Goal: Information Seeking & Learning: Learn about a topic

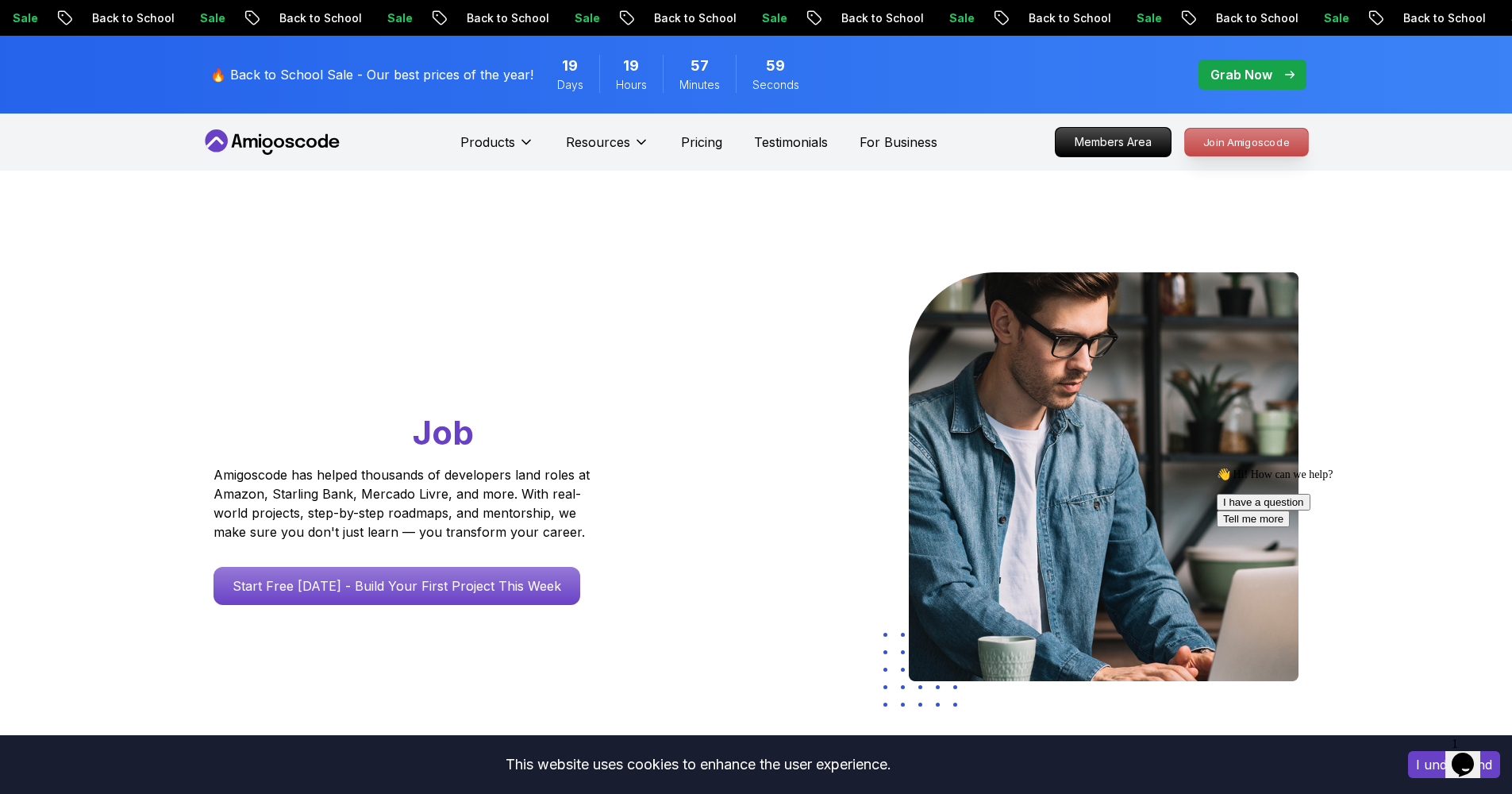
click at [1291, 136] on p "Join Amigoscode" at bounding box center [1246, 142] width 123 height 27
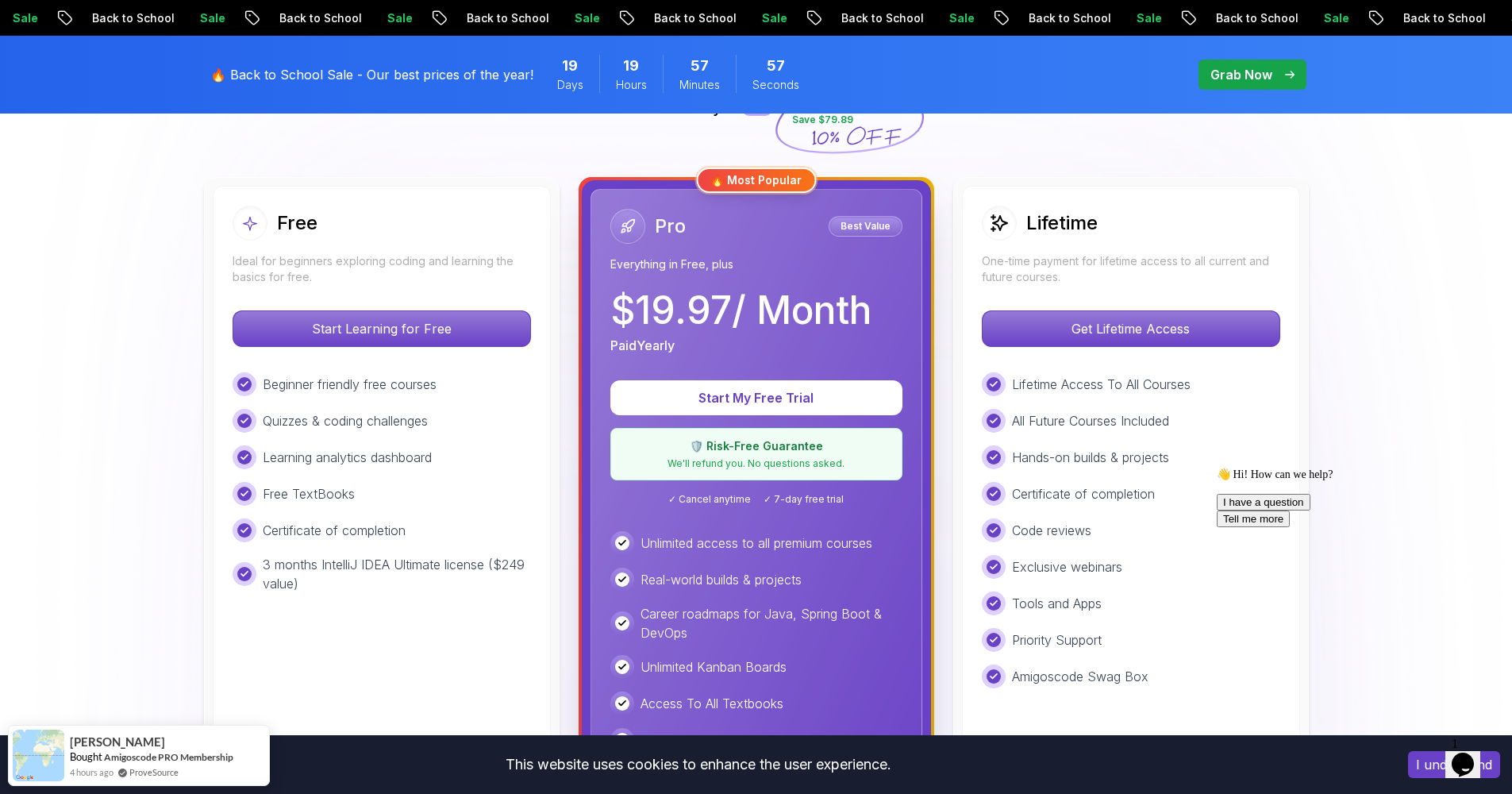
scroll to position [404, 0]
click at [417, 324] on p "Start Learning for Free" at bounding box center [381, 328] width 282 height 33
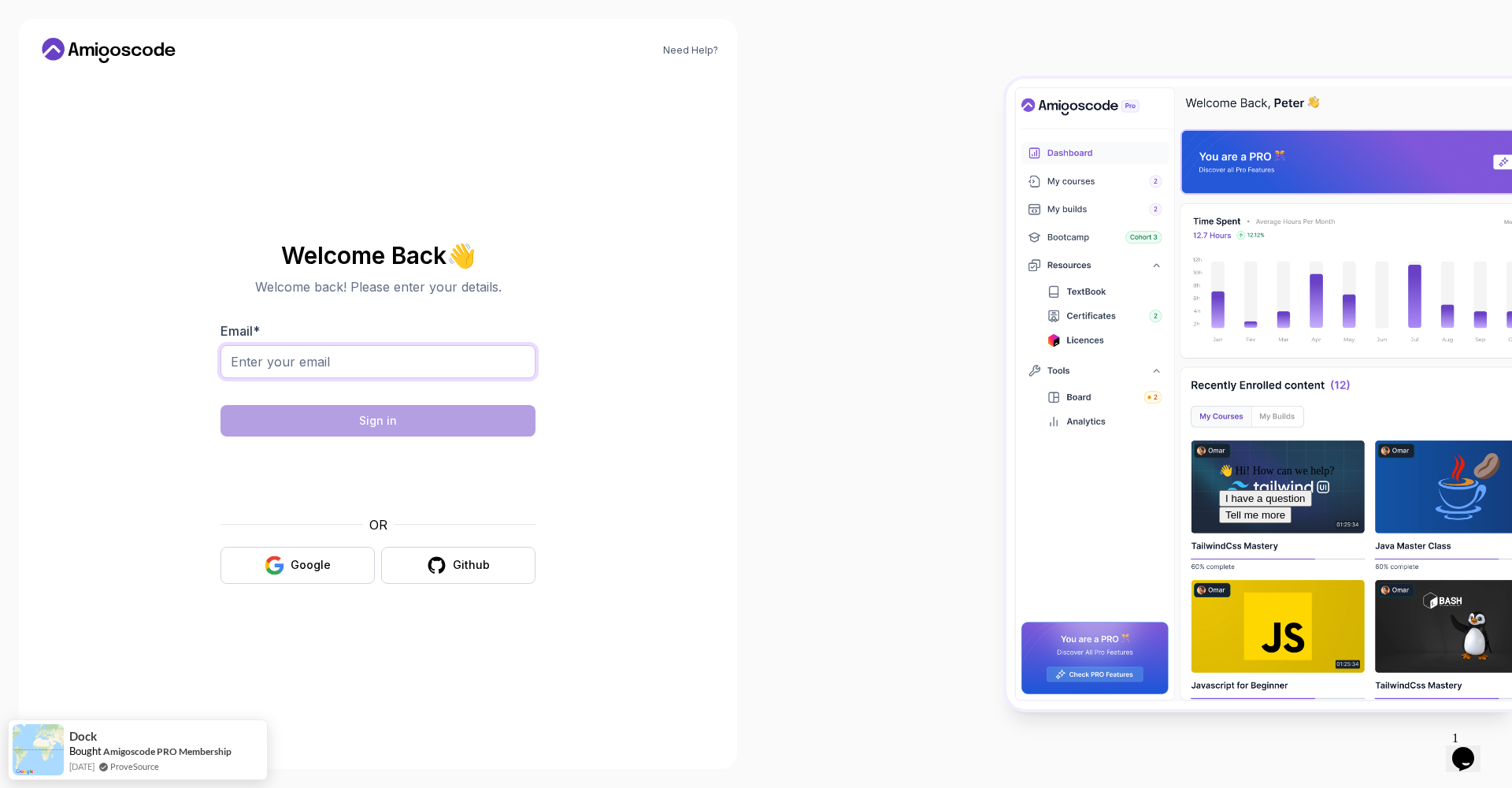
type input "azharizaki88@gmail.com"
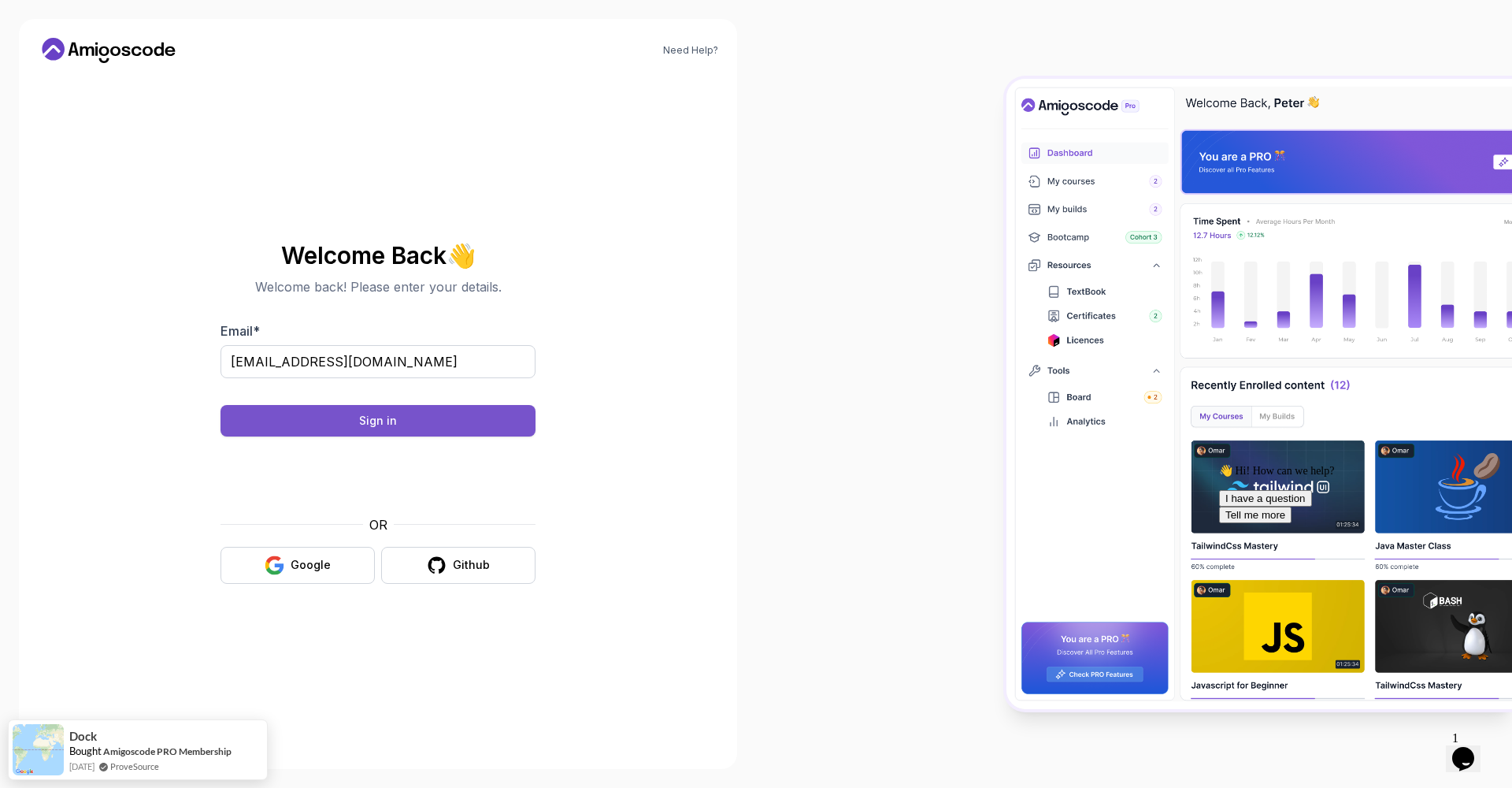
click at [323, 411] on button "Sign in" at bounding box center [378, 420] width 315 height 31
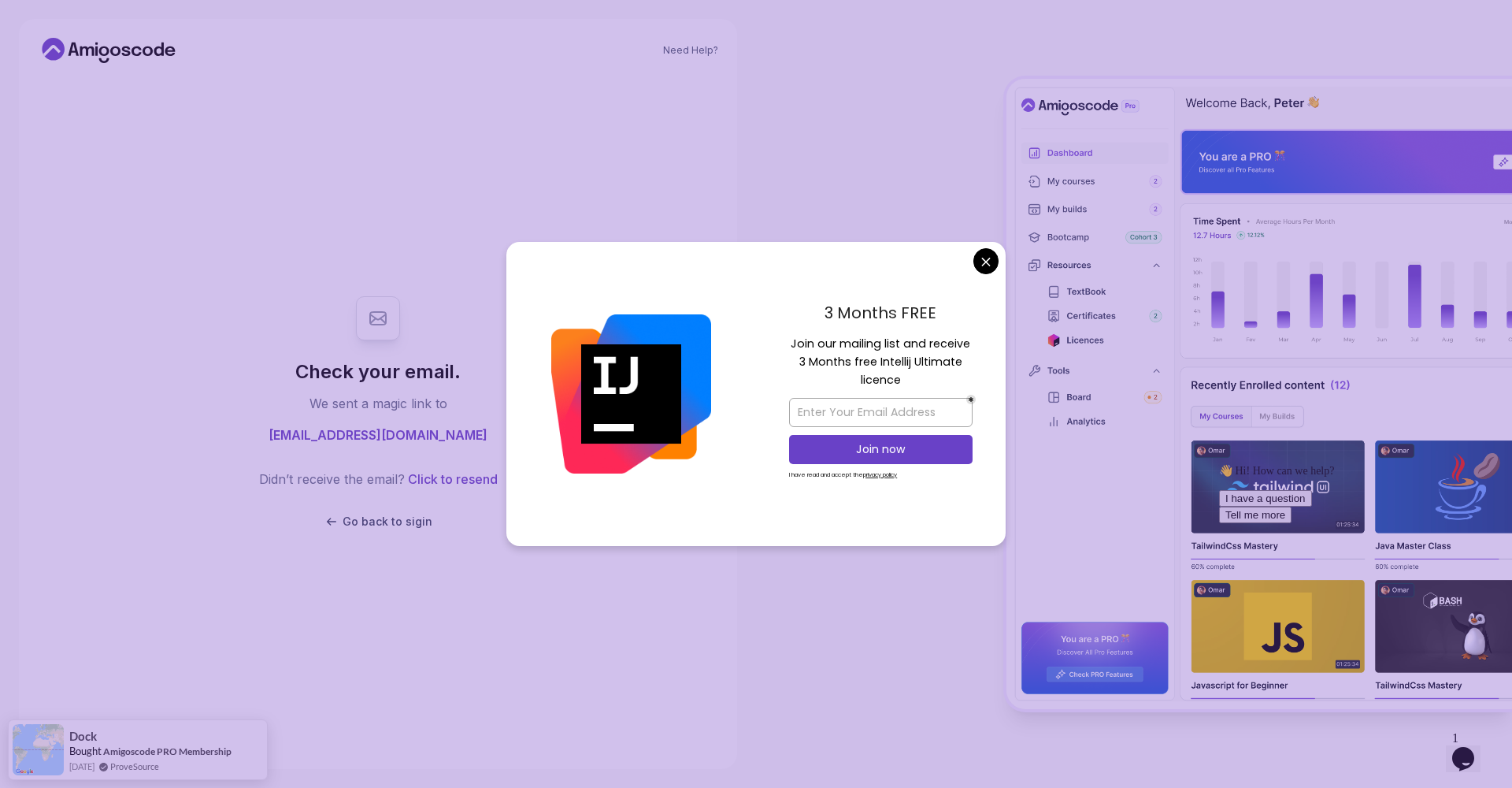
click at [991, 271] on body "Need Help? Check your email. We sent a magic link to azharizaki88@gmail.com Did…" at bounding box center [756, 394] width 1512 height 788
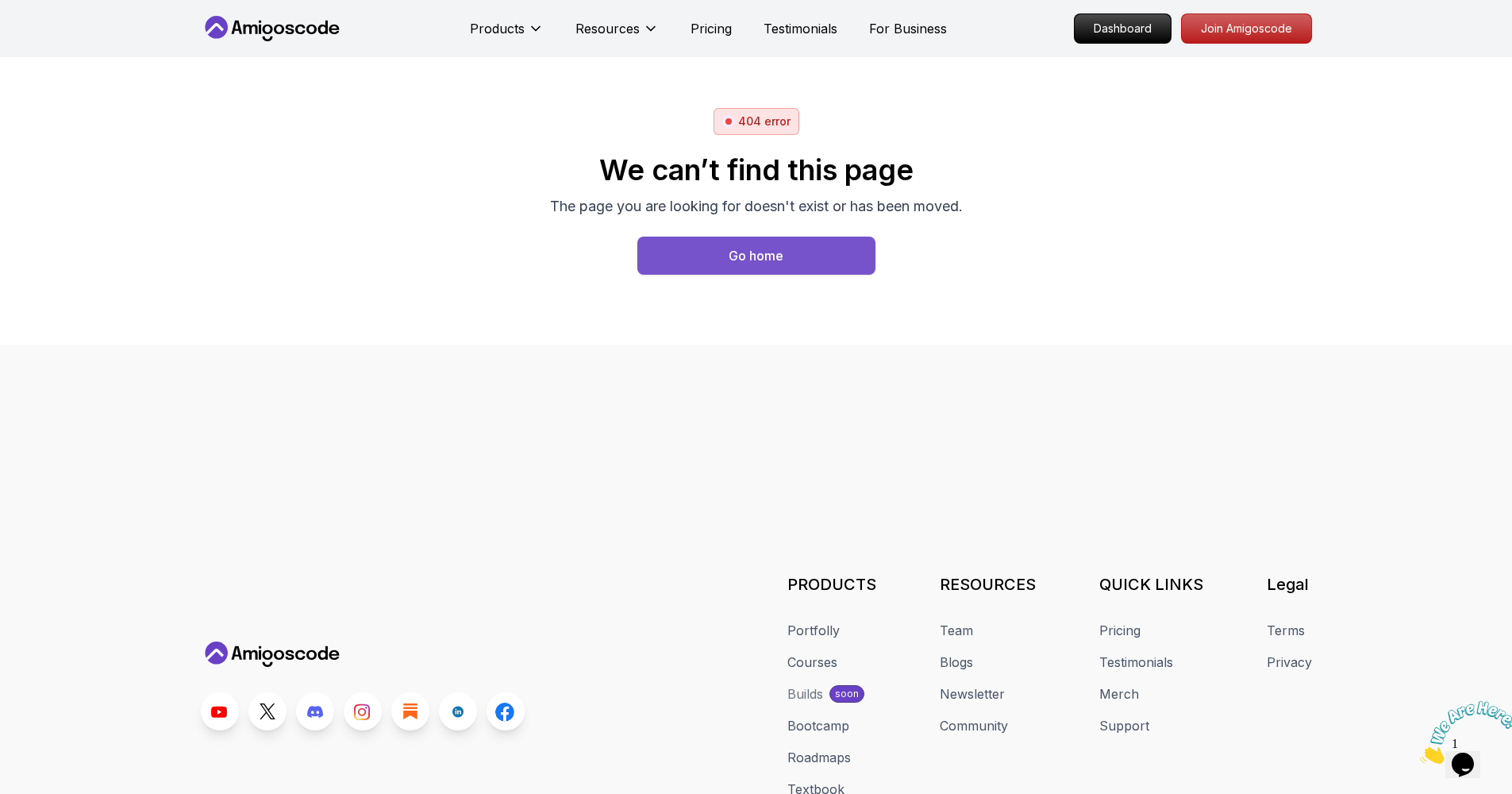
click at [825, 257] on button "Go home" at bounding box center [756, 256] width 238 height 38
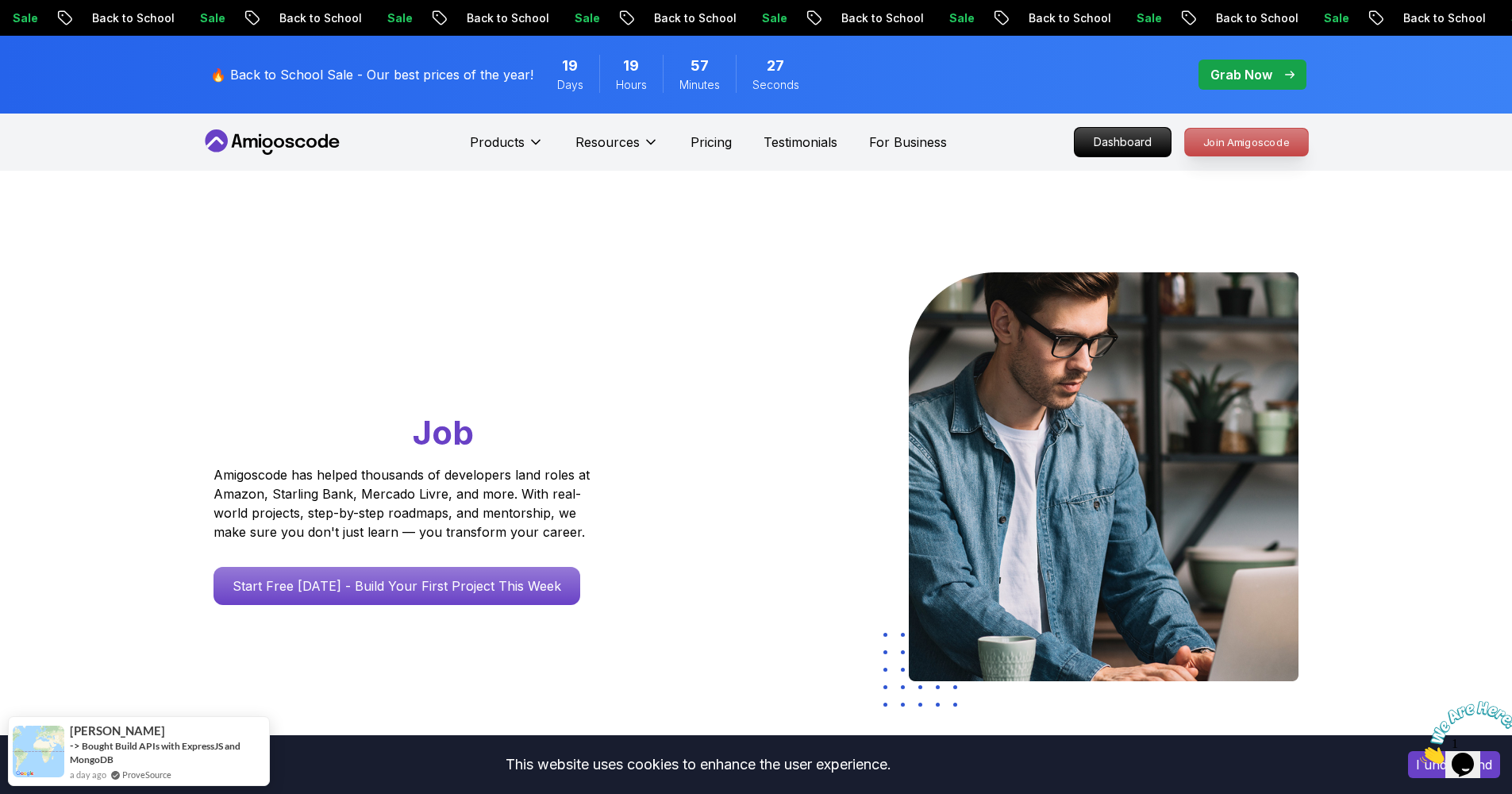
click at [1218, 133] on p "Join Amigoscode" at bounding box center [1246, 142] width 123 height 27
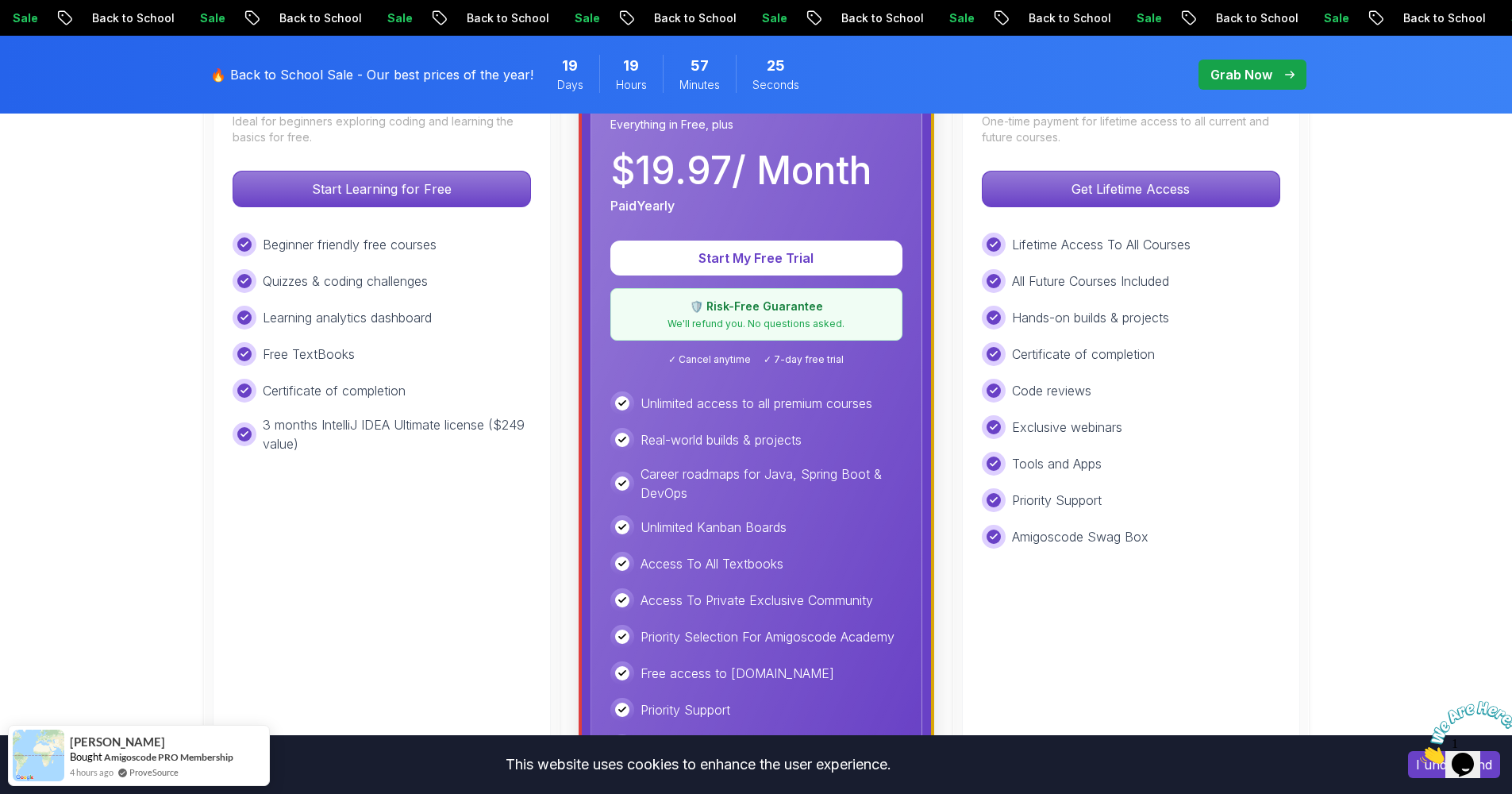
scroll to position [426, 0]
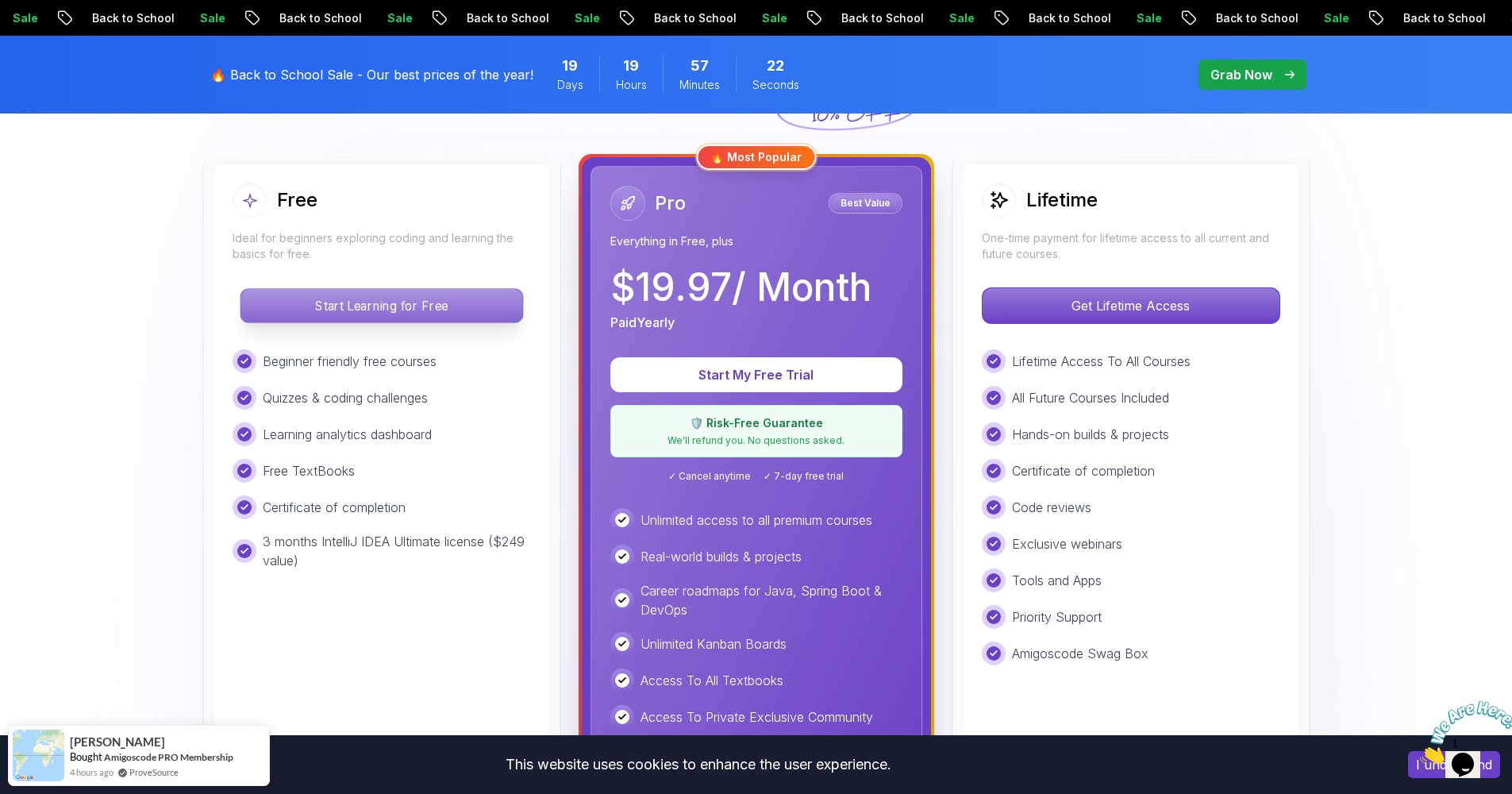
click at [409, 320] on p "Start Learning for Free" at bounding box center [381, 305] width 282 height 33
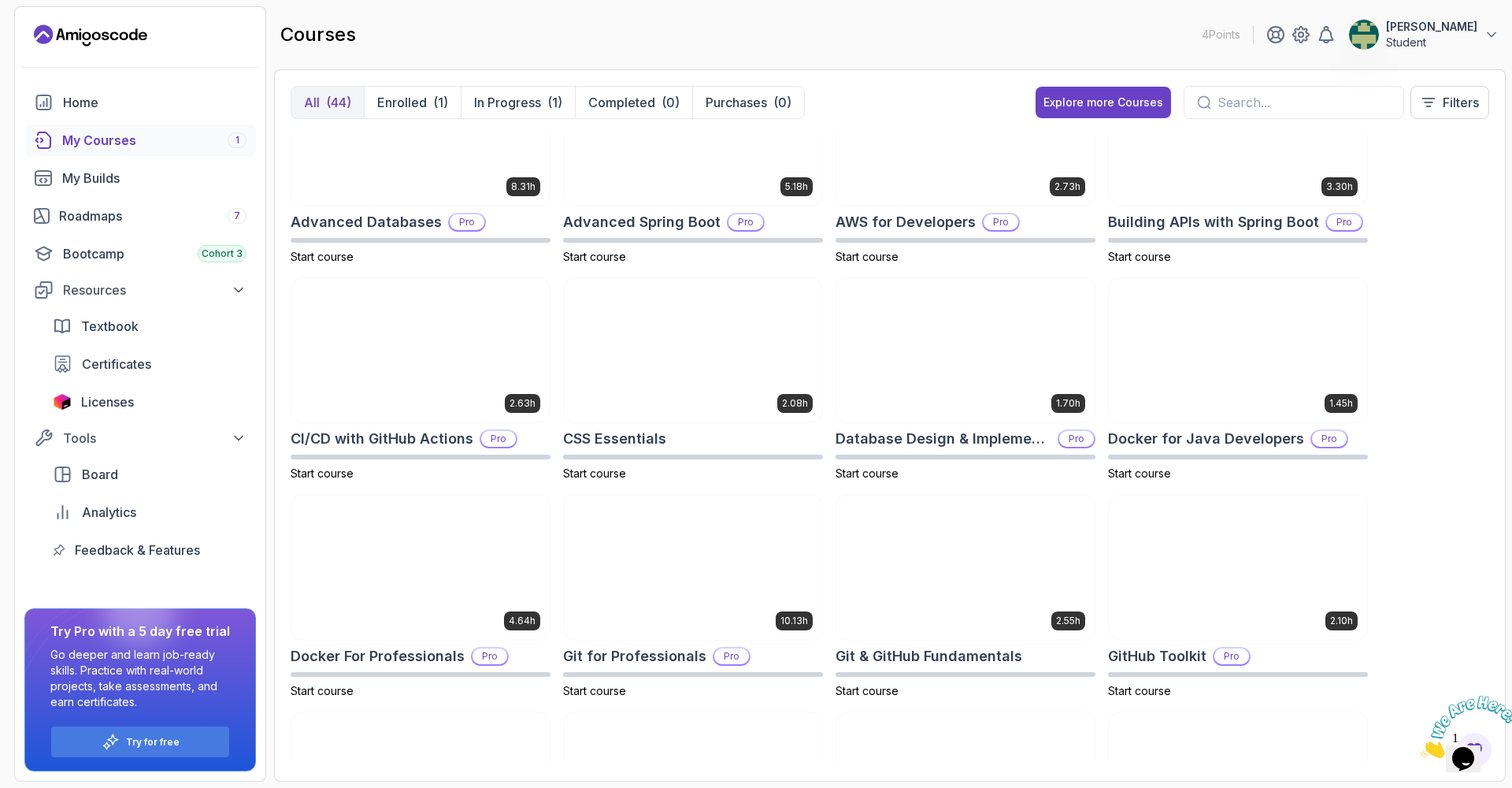
scroll to position [89, 0]
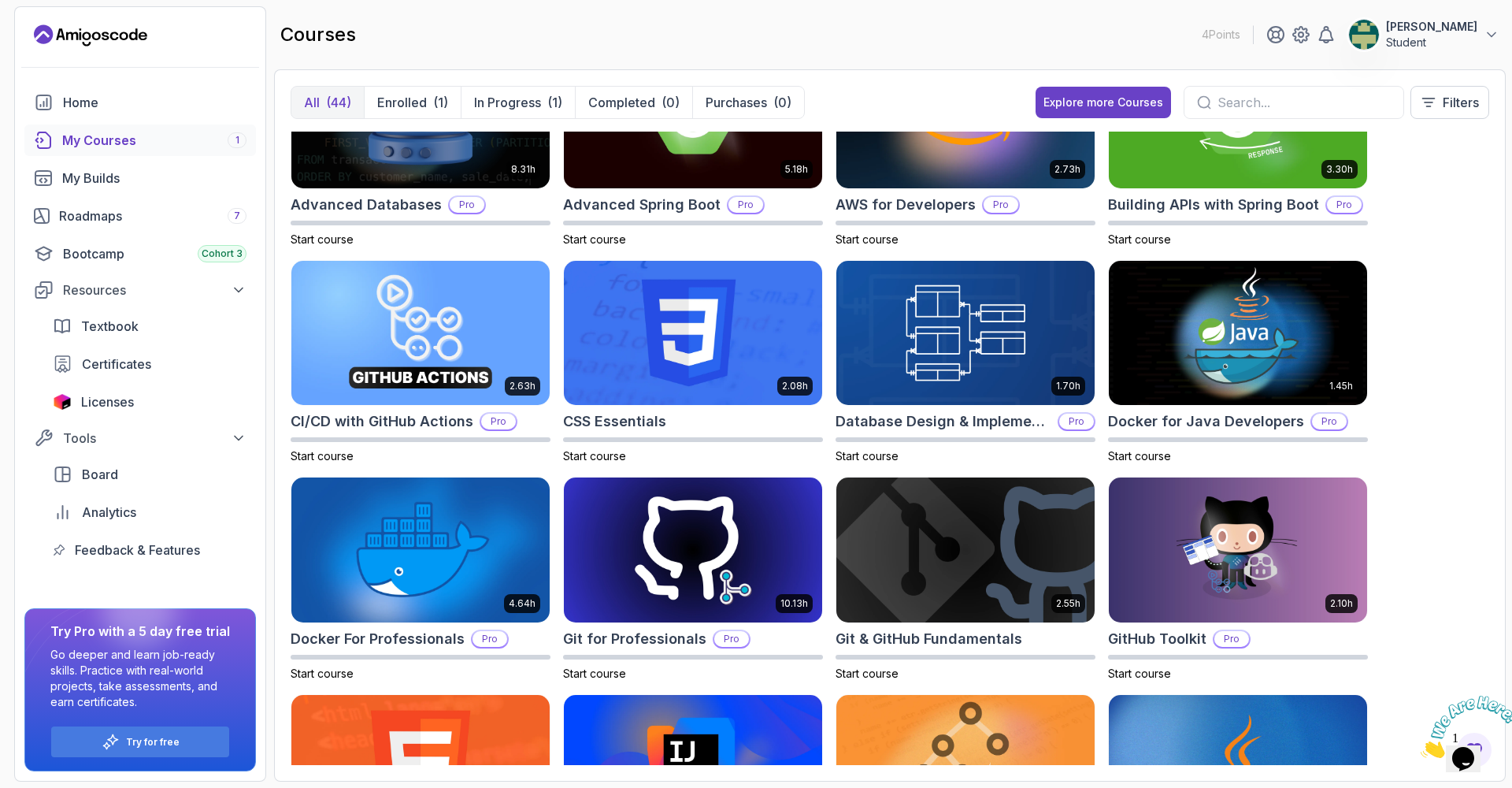
click at [144, 135] on div "My Courses 1" at bounding box center [154, 140] width 185 height 19
click at [423, 97] on p "Enrolled" at bounding box center [402, 102] width 49 height 19
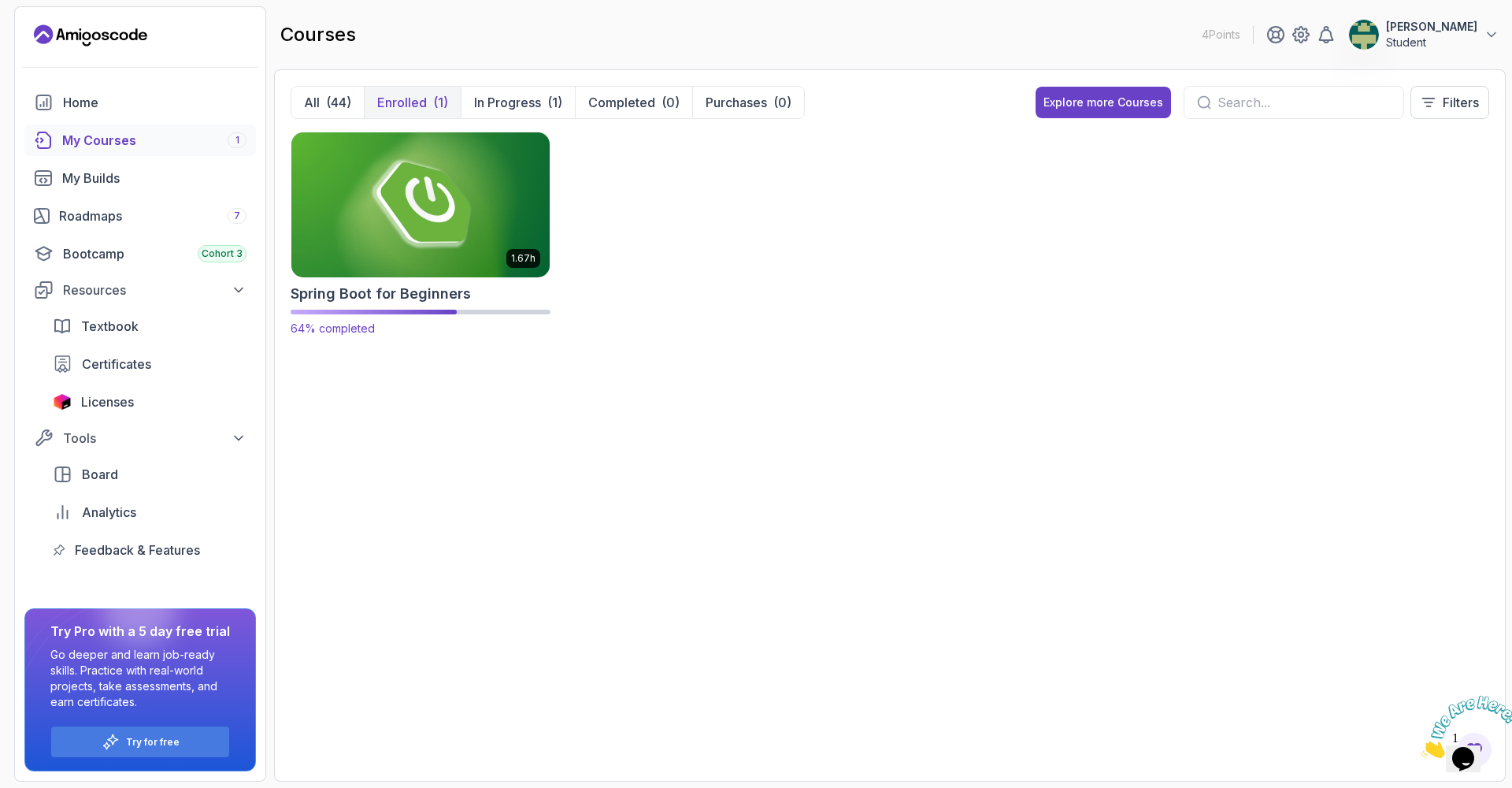
click at [467, 166] on img at bounding box center [421, 204] width 271 height 152
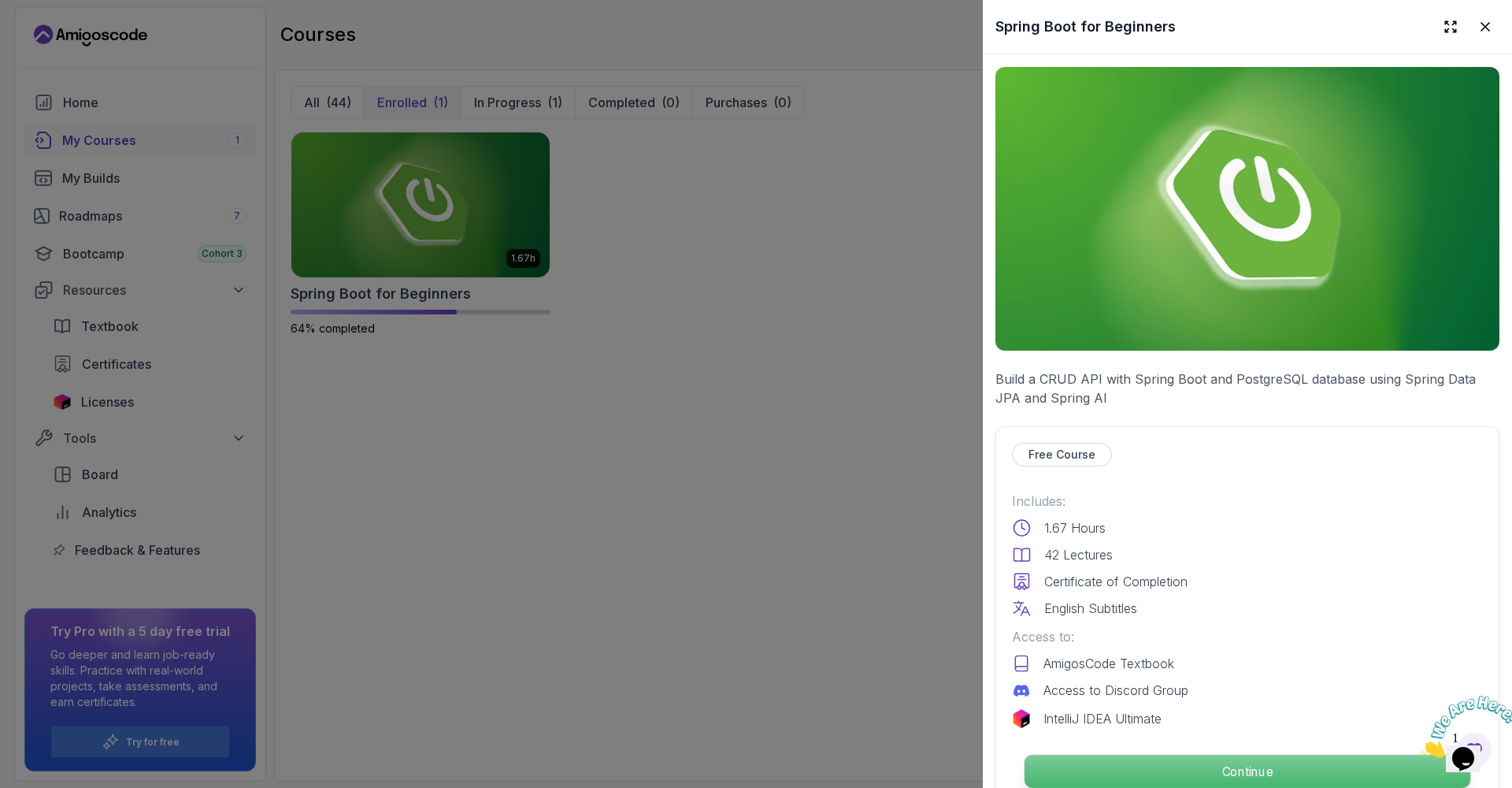
click at [1215, 777] on p "Continue" at bounding box center [1247, 772] width 445 height 33
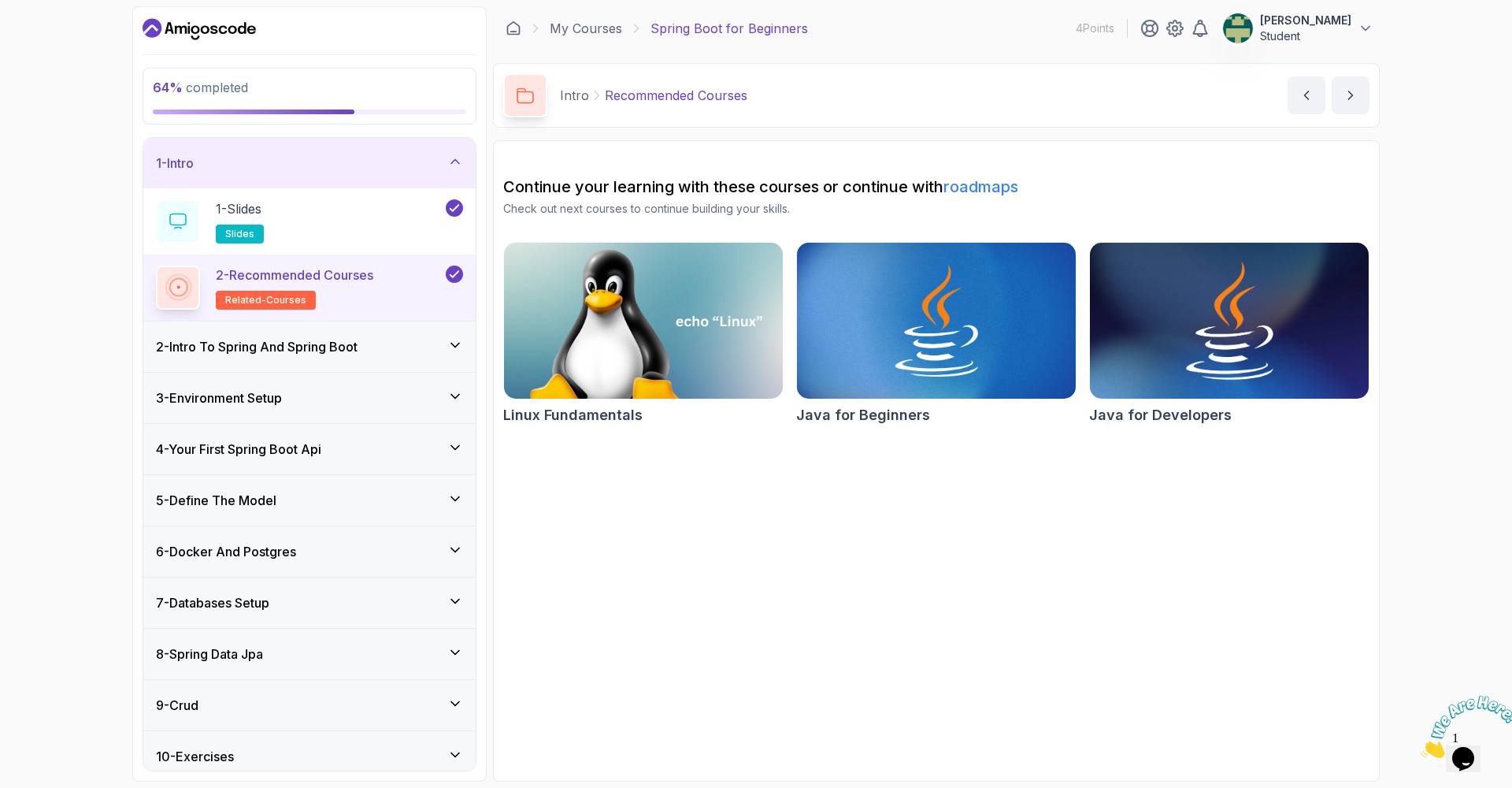
click at [1254, 323] on div "Java for Developers" at bounding box center [1230, 334] width 281 height 185
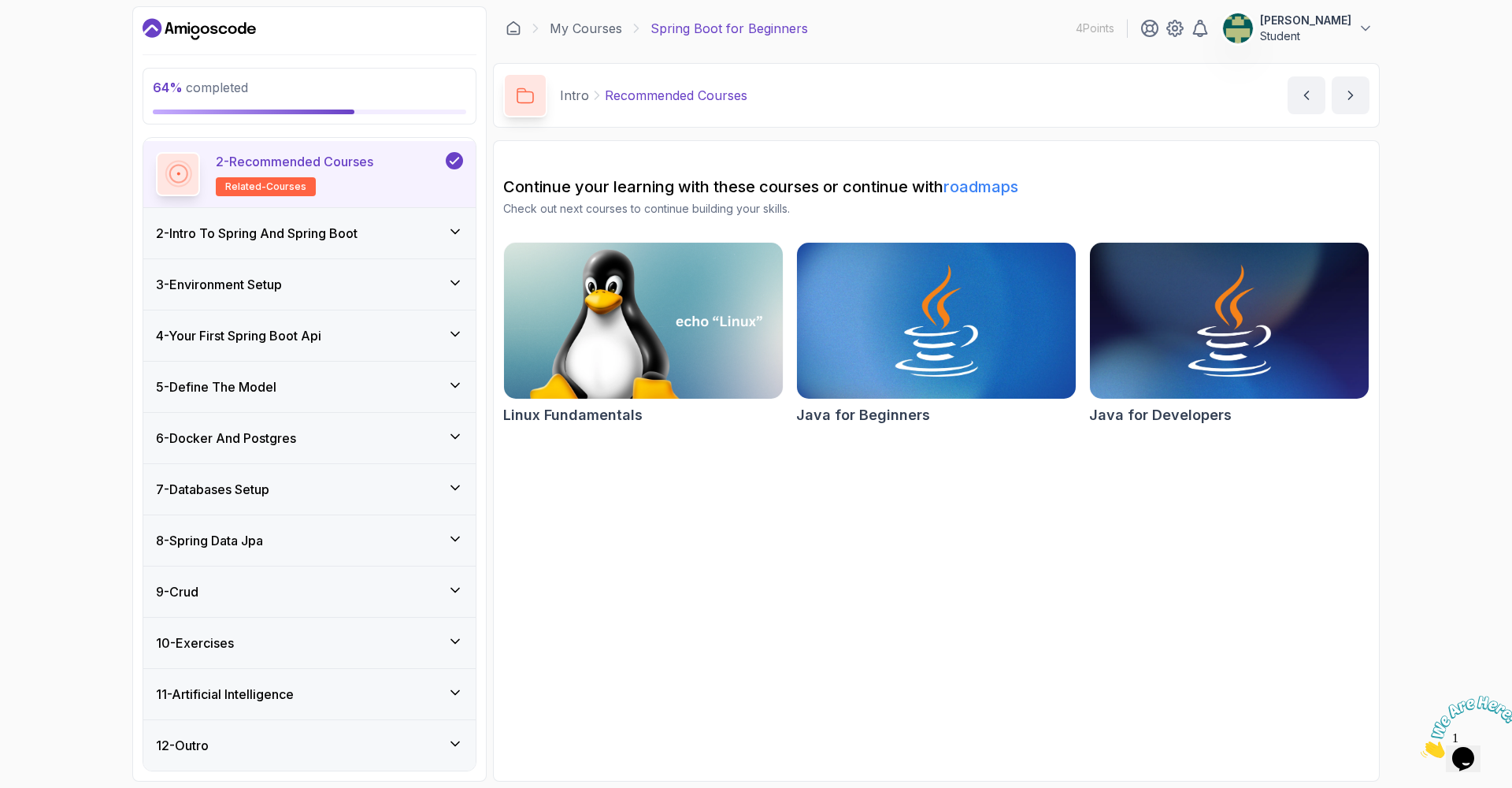
click at [261, 573] on div "9 - Crud" at bounding box center [309, 591] width 332 height 50
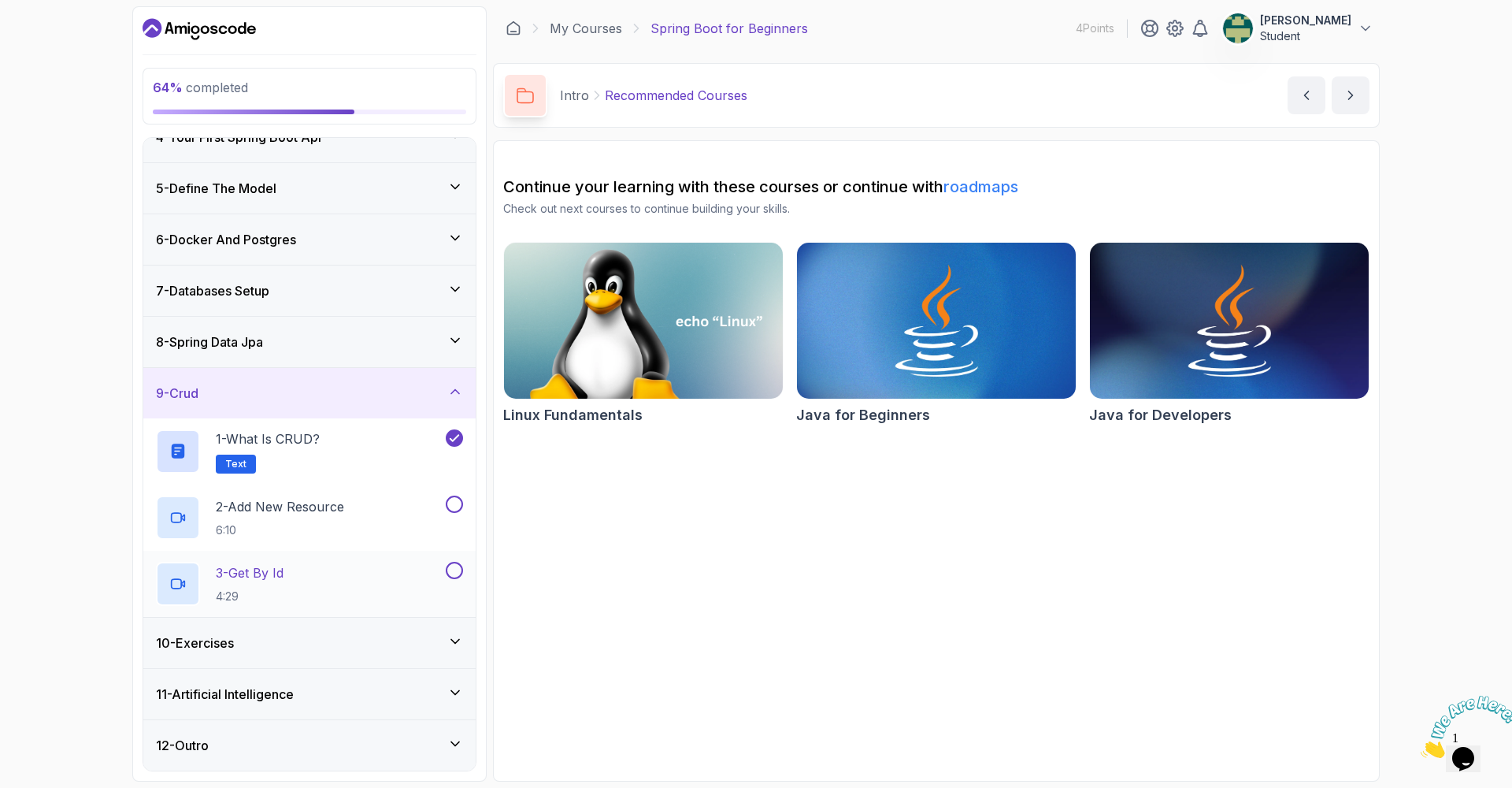
click at [328, 575] on div "3 - Get By Id 4:29" at bounding box center [299, 584] width 286 height 44
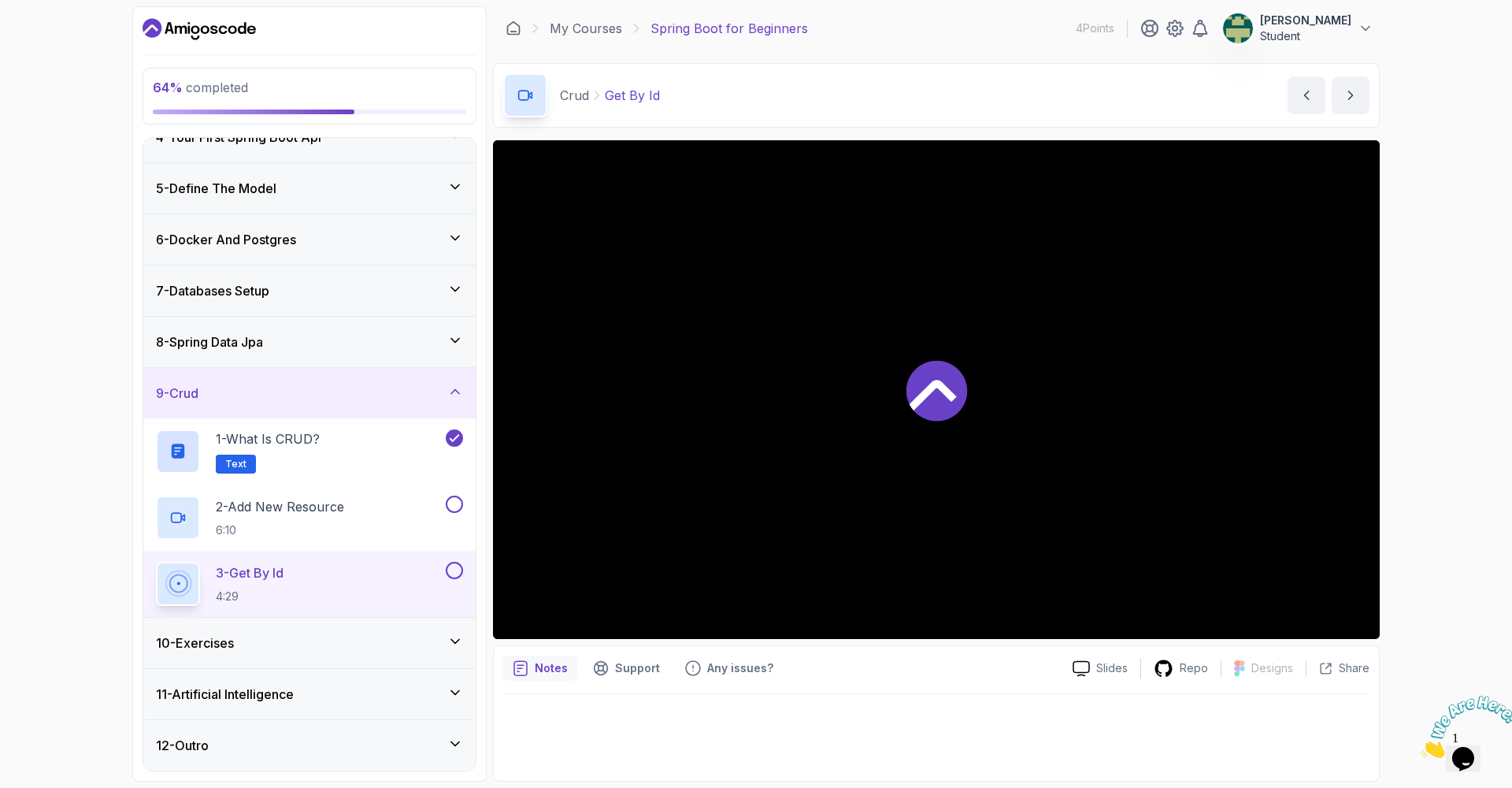
click at [900, 378] on div at bounding box center [936, 390] width 887 height 499
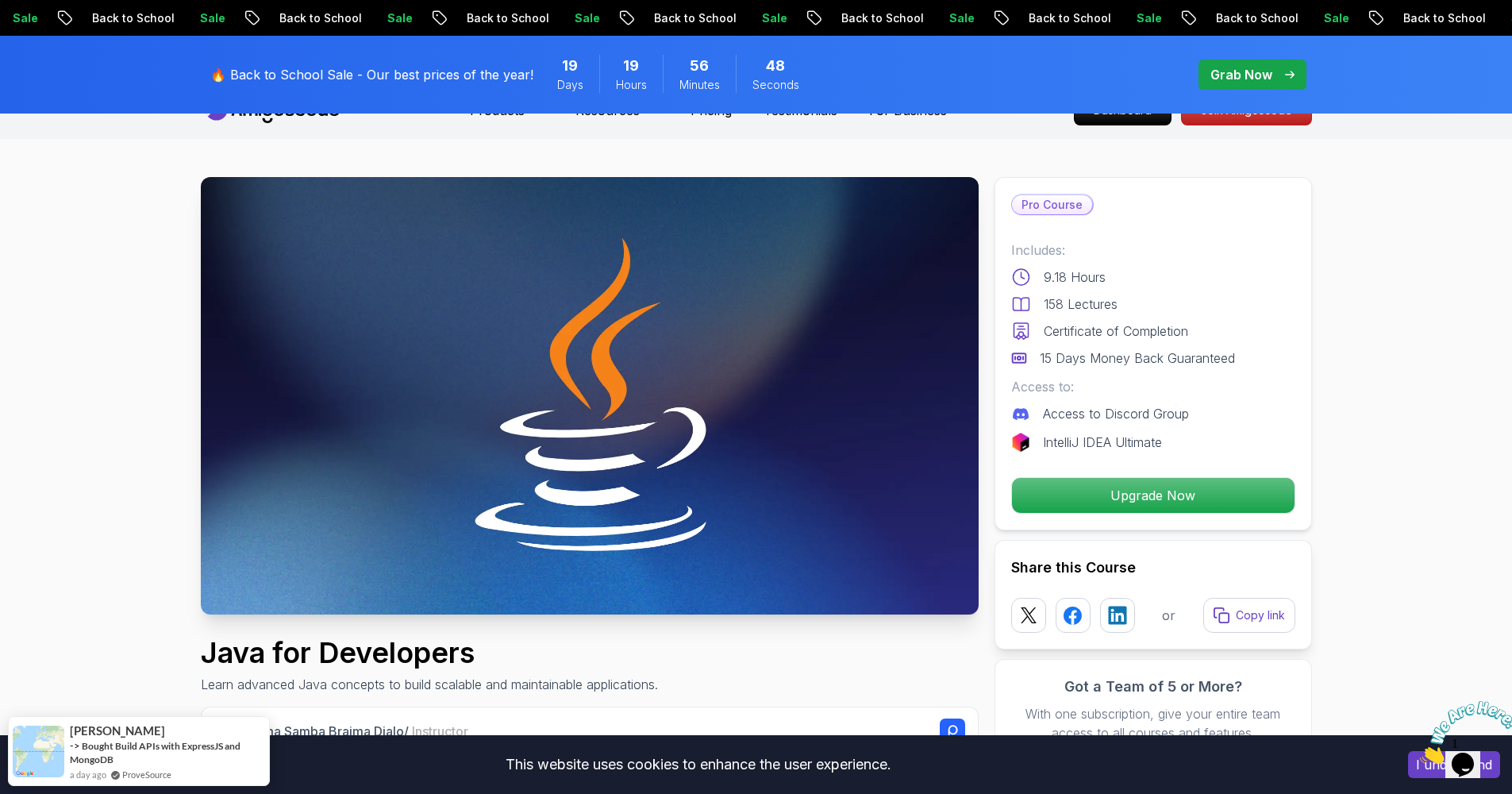
scroll to position [31, 0]
drag, startPoint x: 1266, startPoint y: 366, endPoint x: 1031, endPoint y: 364, distance: 235.0
click at [1030, 364] on div "15 Days Money Back Guaranteed" at bounding box center [1153, 357] width 284 height 19
click at [1128, 313] on div "Includes: 9.18 Hours 158 Lectures Certificate of Completion 15 Days Money Back …" at bounding box center [1153, 304] width 284 height 127
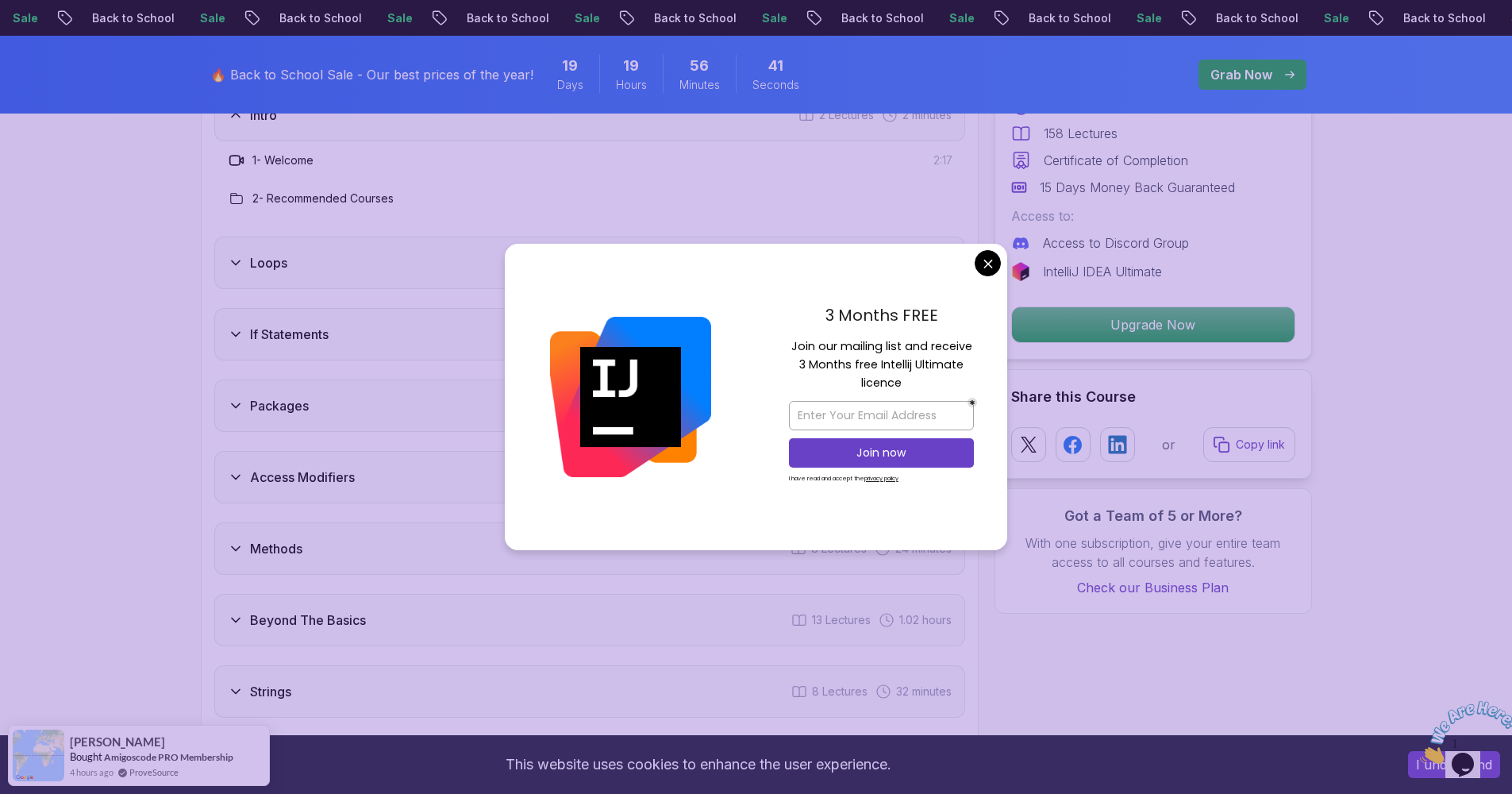
scroll to position [2203, 0]
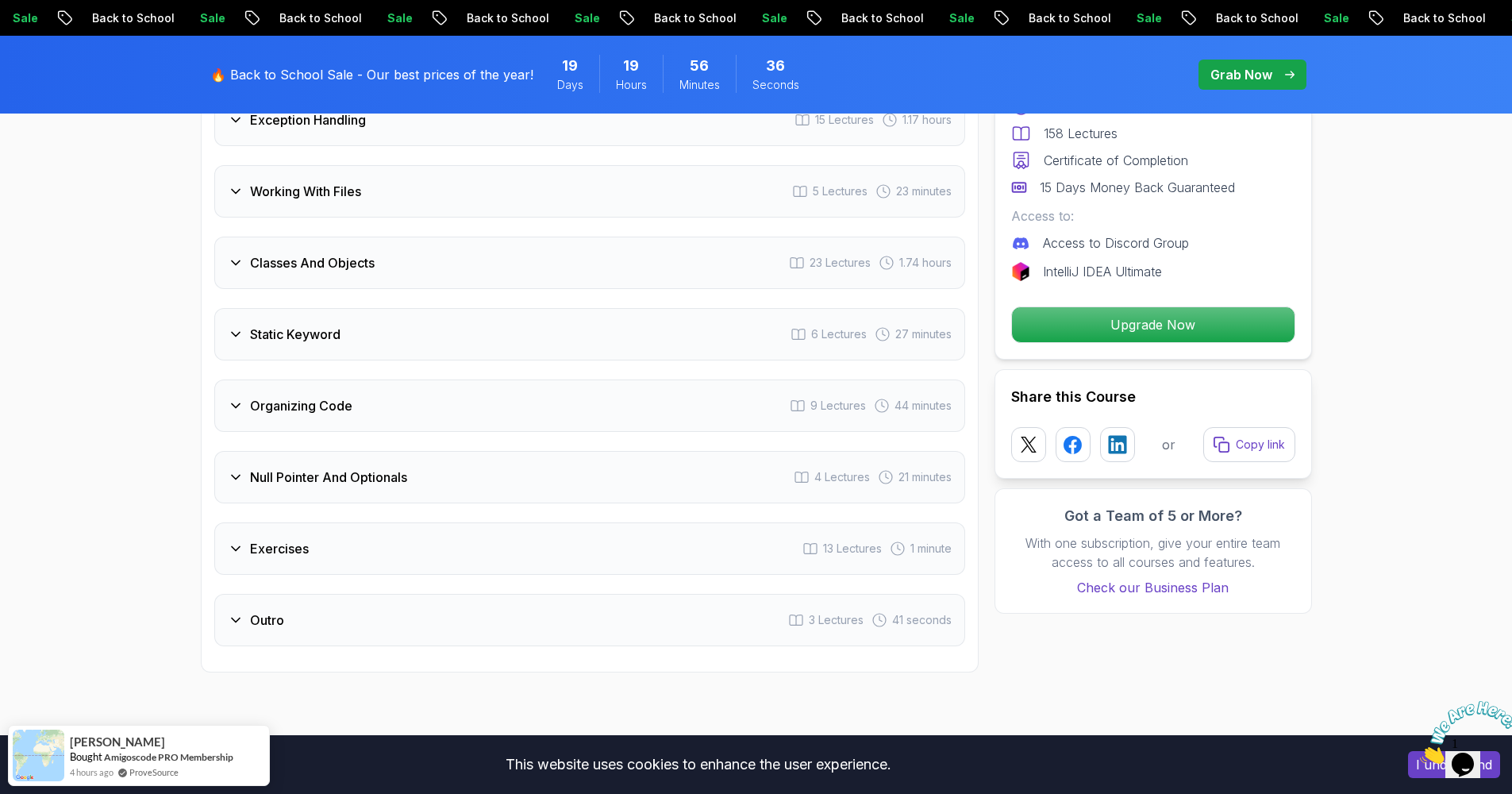
scroll to position [3063, 0]
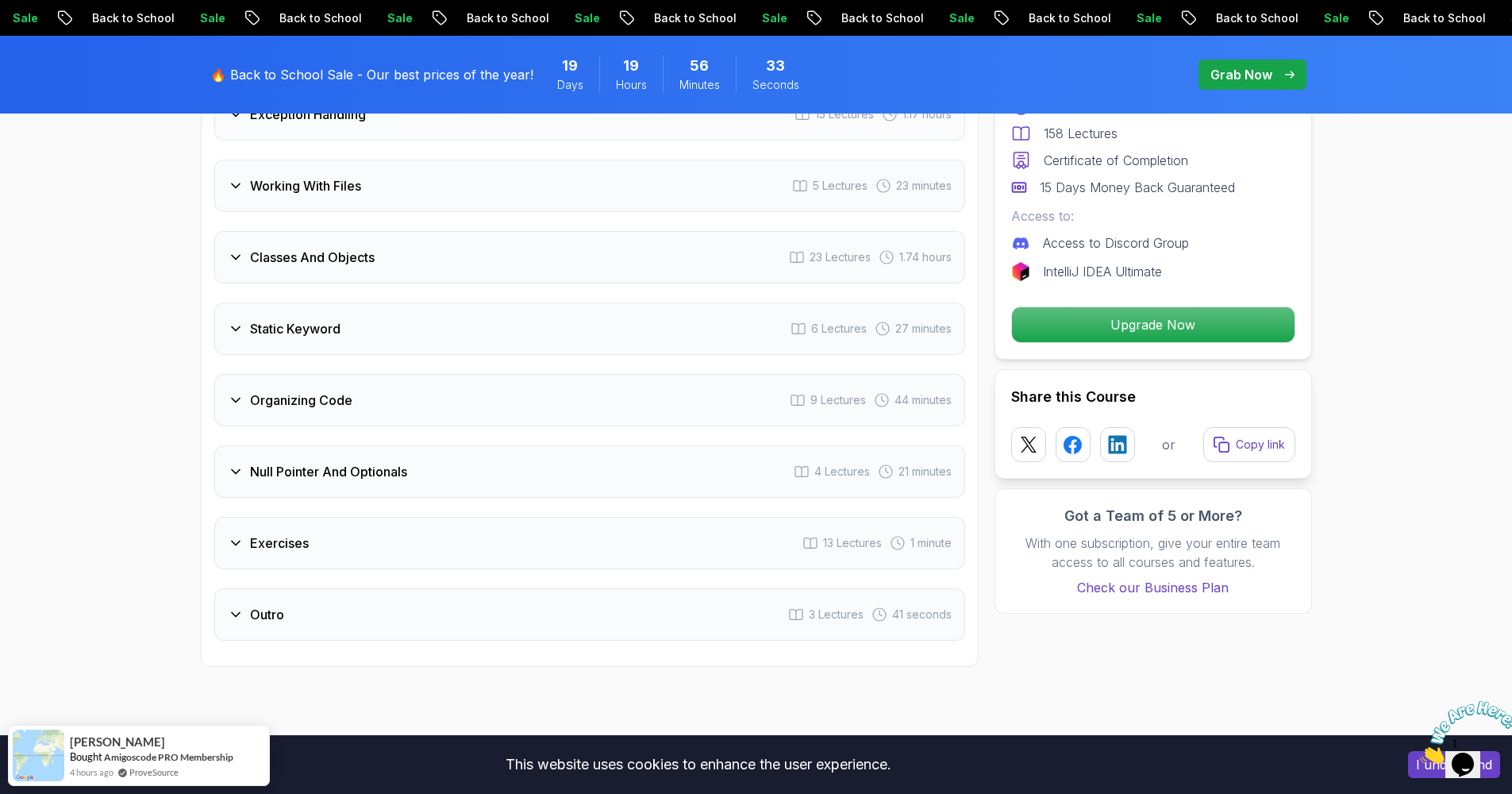
click at [382, 460] on div "Null Pointer And Optionals 4 Lectures 21 minutes" at bounding box center [589, 471] width 751 height 52
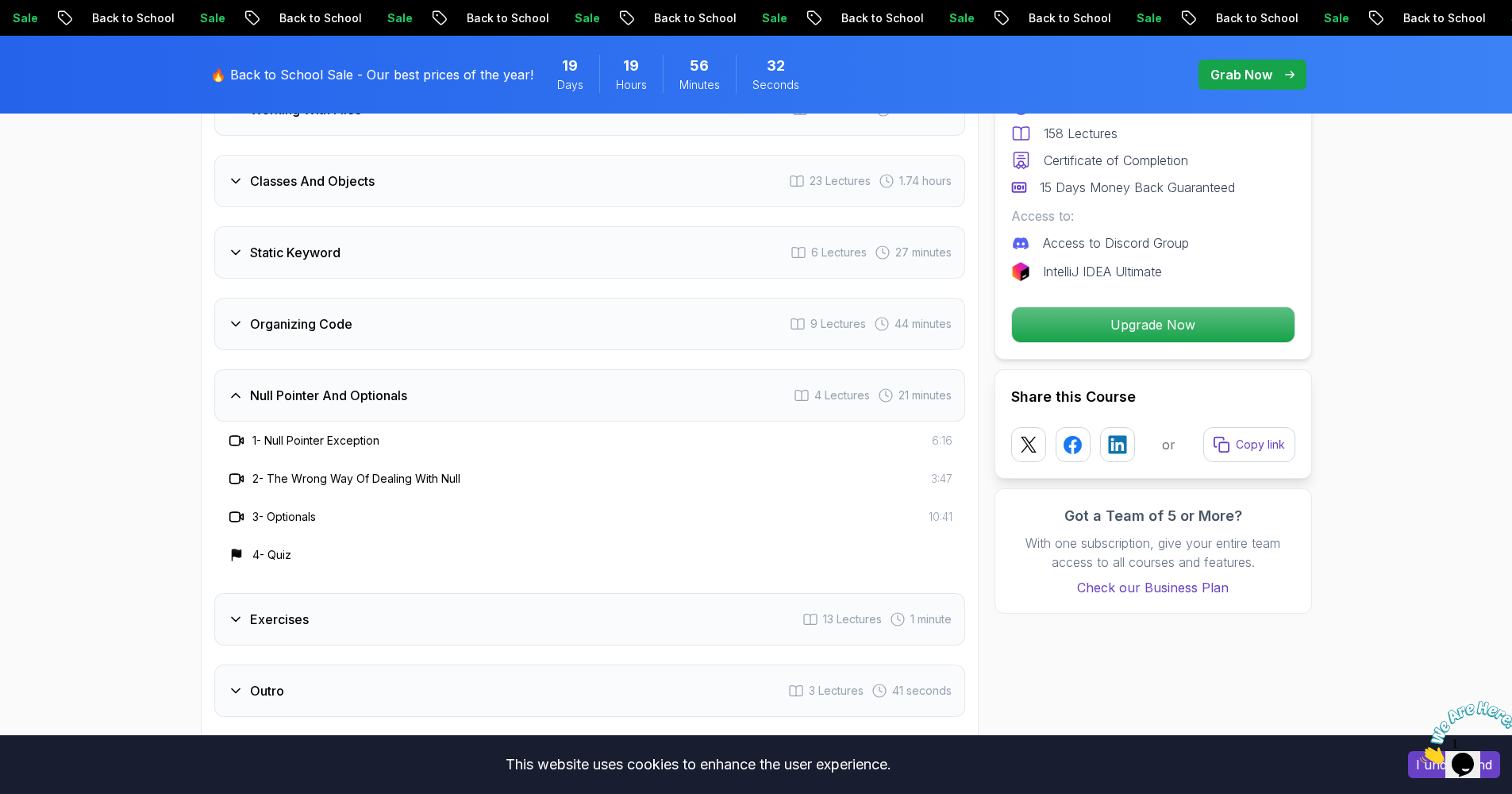
click at [322, 386] on h3 "Null Pointer And Optionals" at bounding box center [328, 395] width 157 height 19
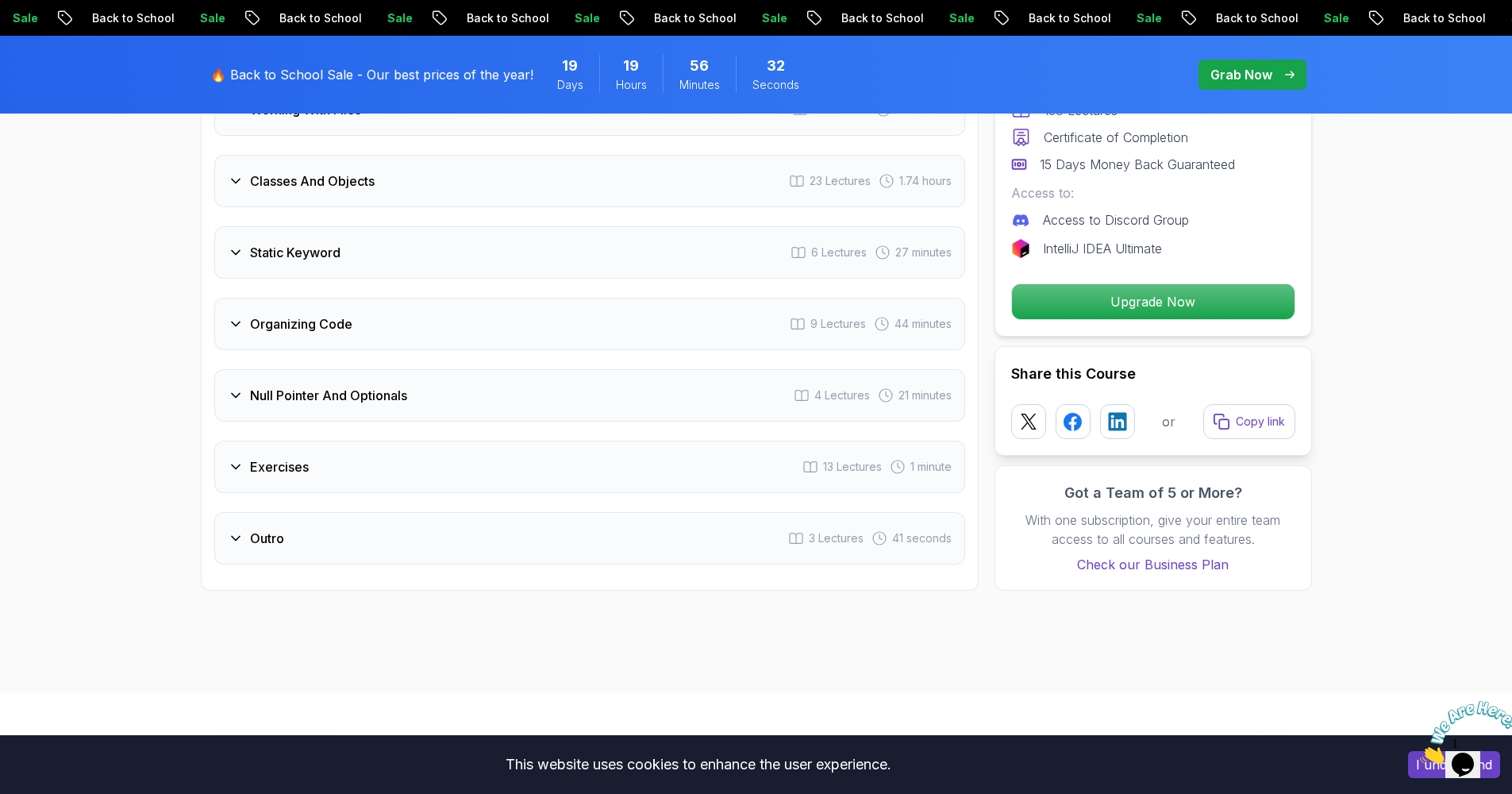
click at [317, 441] on div "Exercises 13 Lectures 1 minute" at bounding box center [589, 466] width 751 height 52
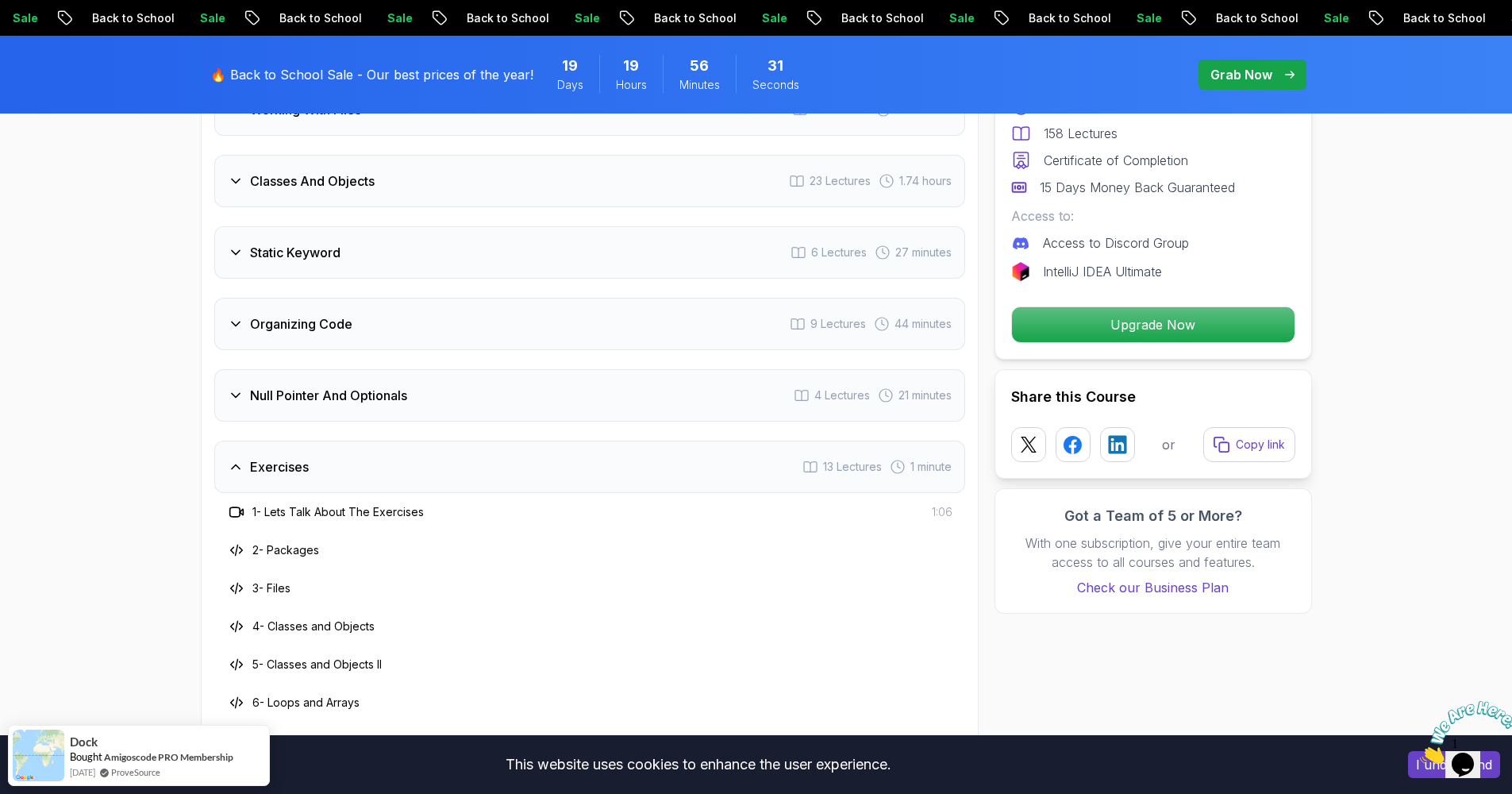
click at [322, 447] on div "Exercises 13 Lectures 1 minute" at bounding box center [589, 466] width 751 height 52
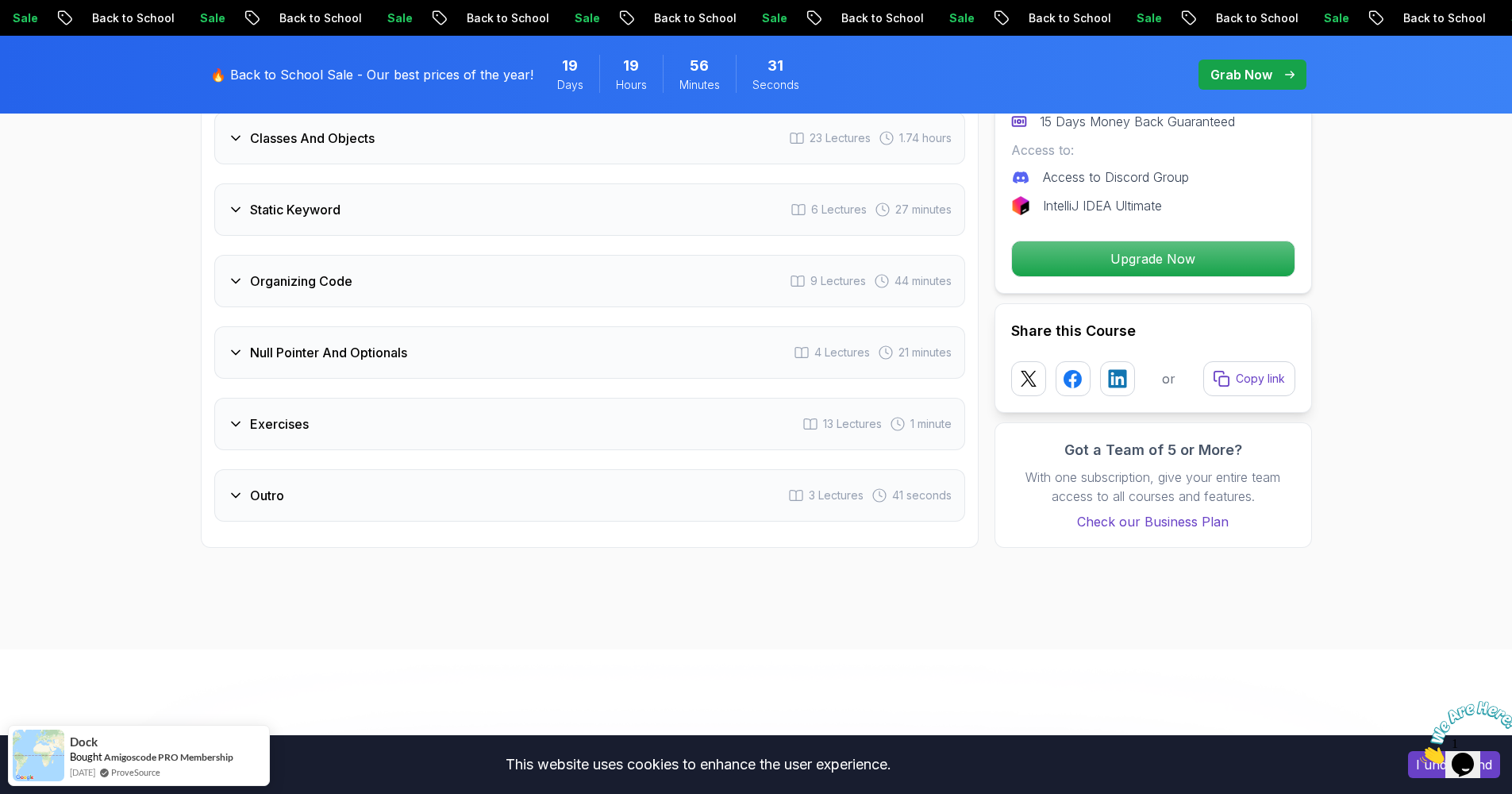
scroll to position [3137, 0]
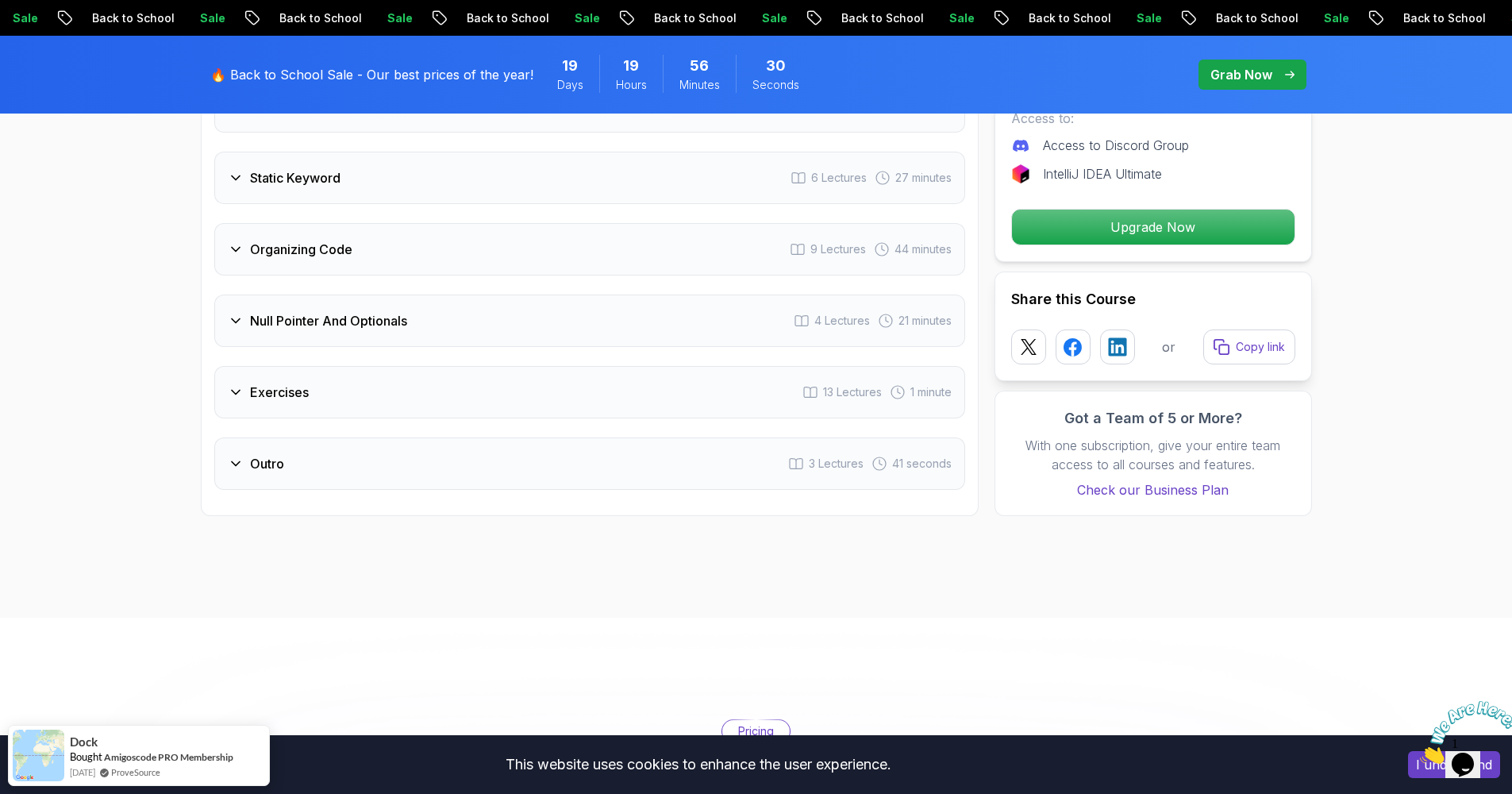
click at [322, 447] on div "Outro 3 Lectures 41 seconds" at bounding box center [589, 463] width 751 height 52
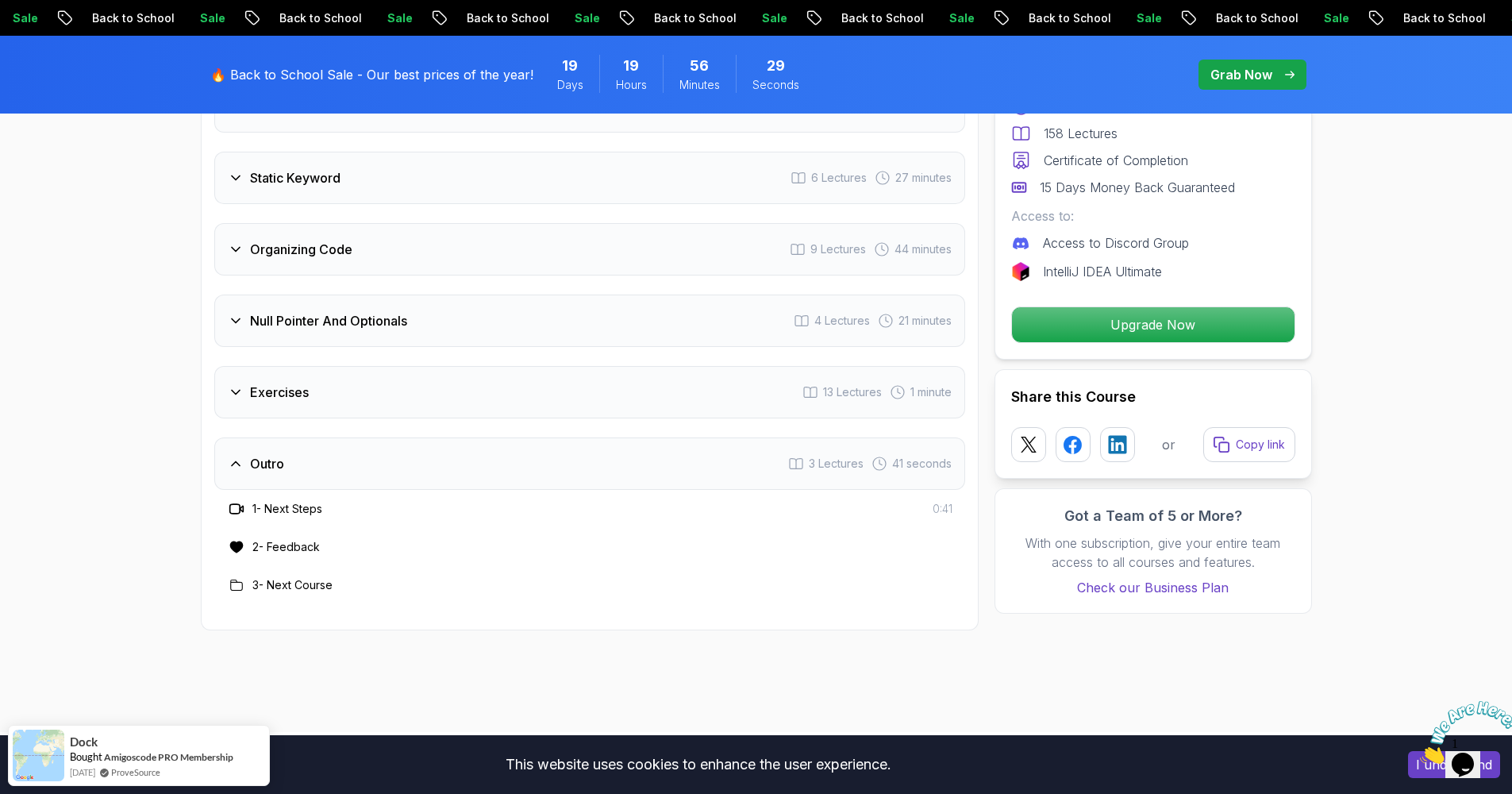
click at [322, 447] on div "Outro 3 Lectures 41 seconds" at bounding box center [589, 463] width 751 height 52
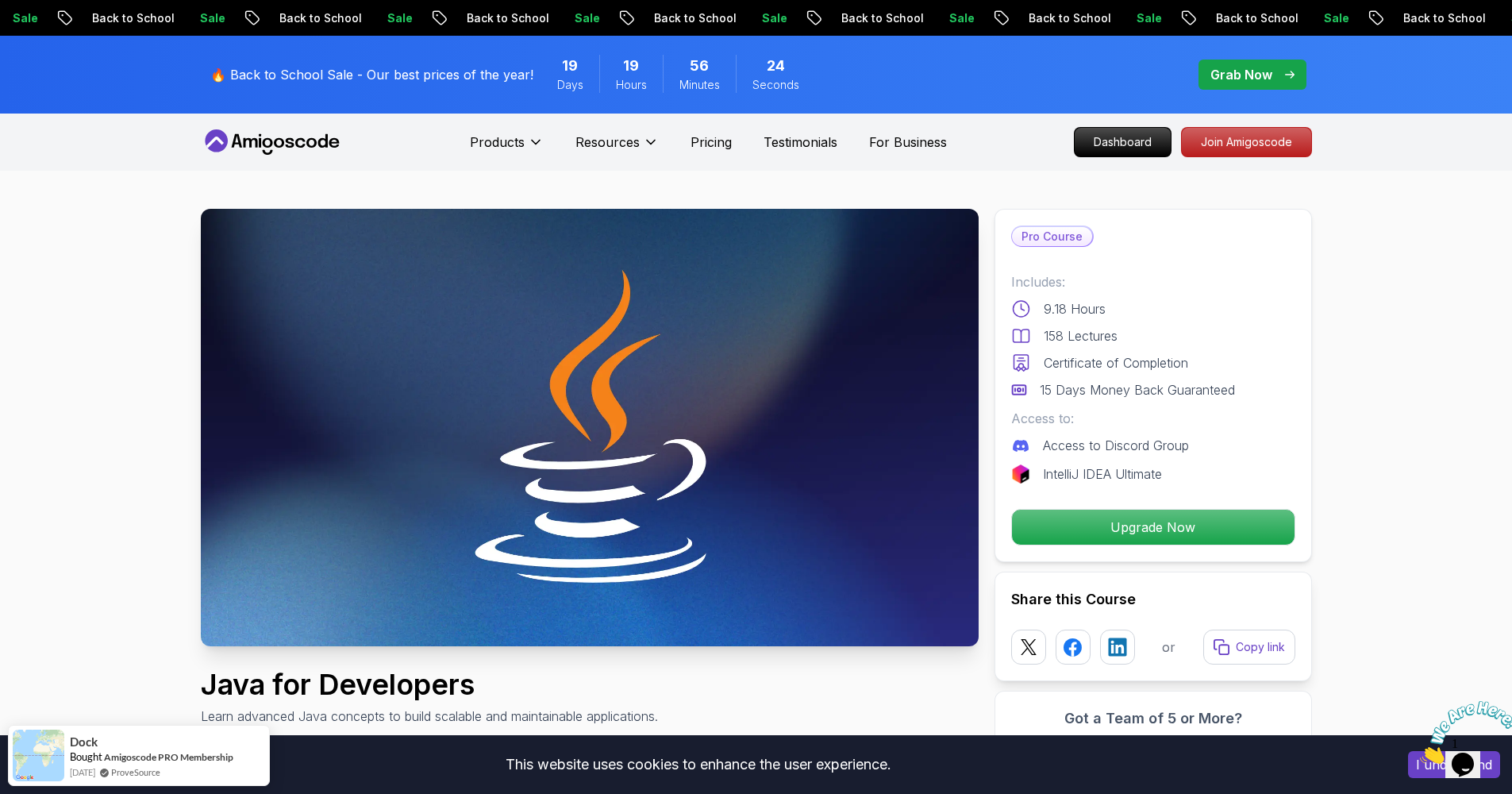
scroll to position [0, 0]
click at [633, 77] on span "Hours" at bounding box center [631, 84] width 31 height 16
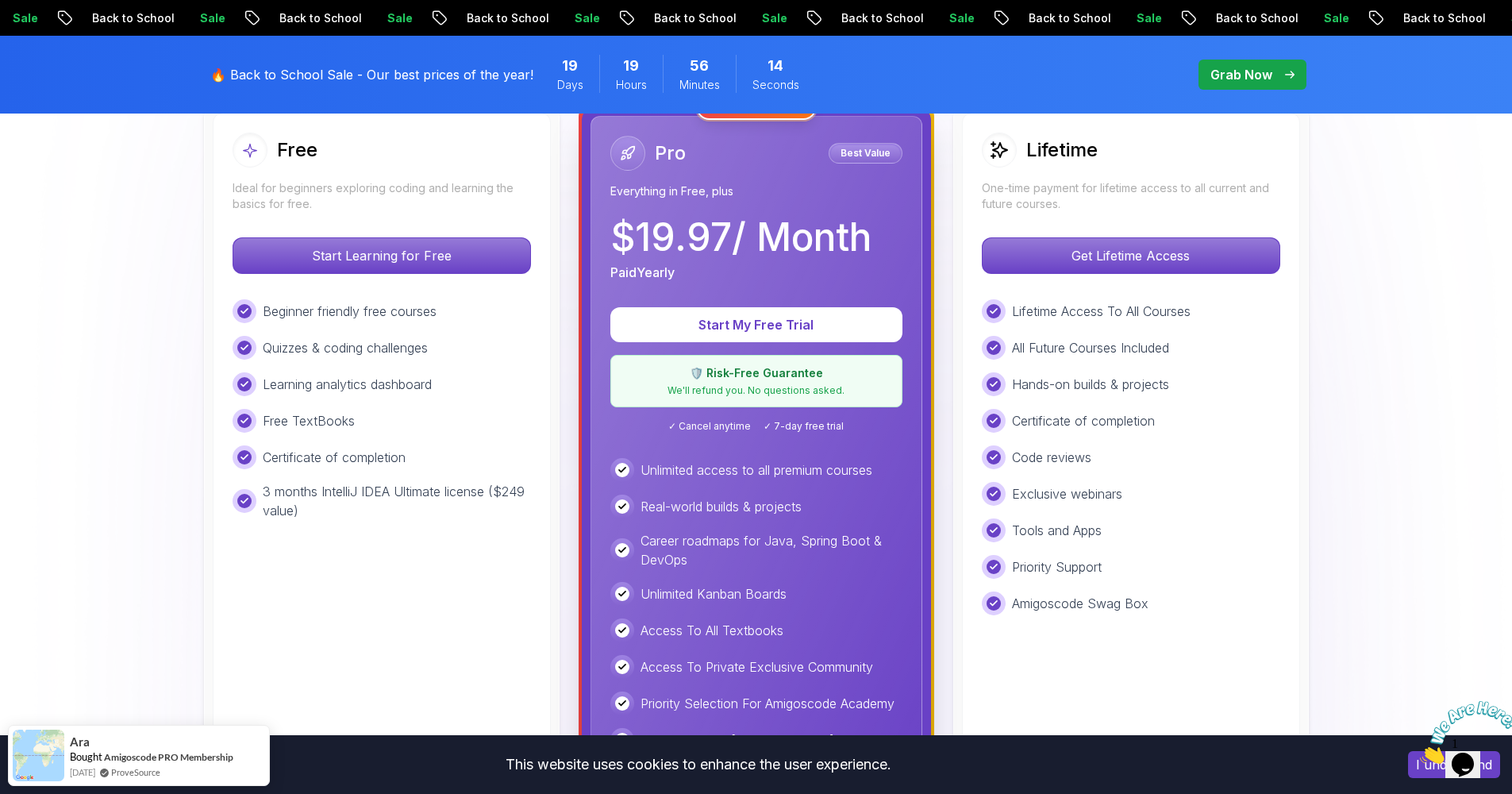
scroll to position [475, 0]
